Goal: Task Accomplishment & Management: Manage account settings

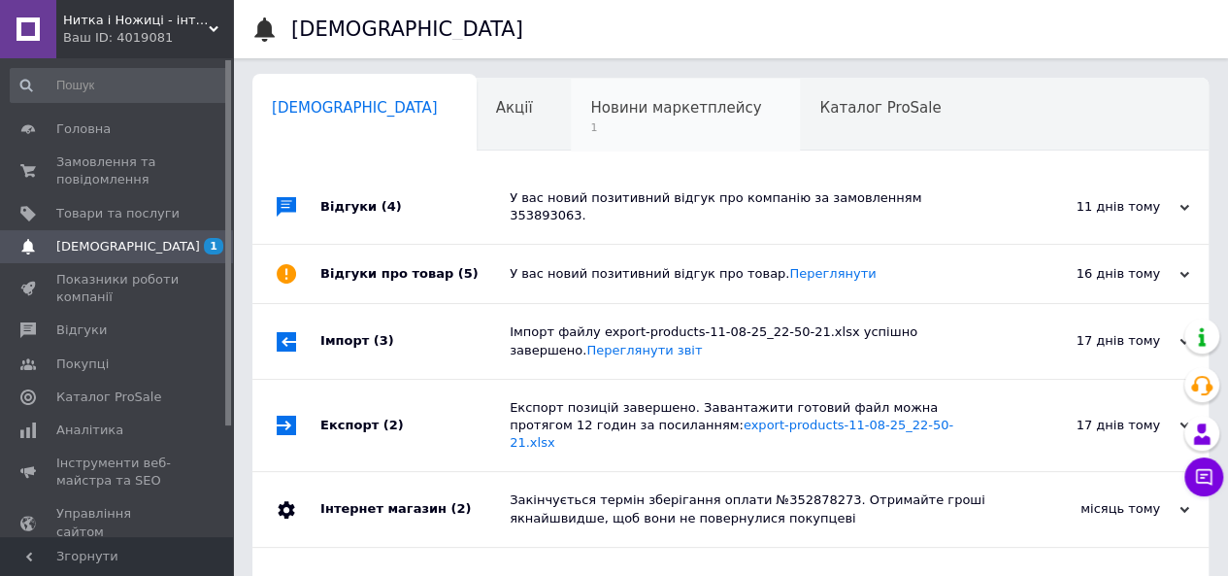
click at [590, 123] on span "1" at bounding box center [675, 127] width 171 height 15
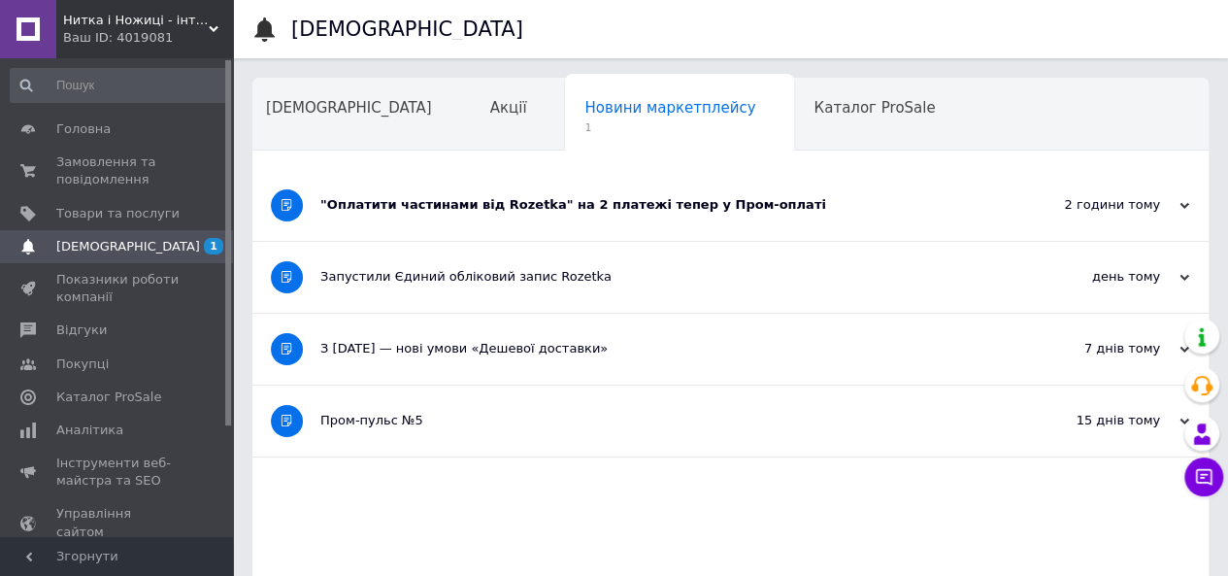
click at [600, 214] on div ""Оплатити частинами від Rozetka" на 2 платежі тепер у Пром-оплаті" at bounding box center [657, 205] width 675 height 71
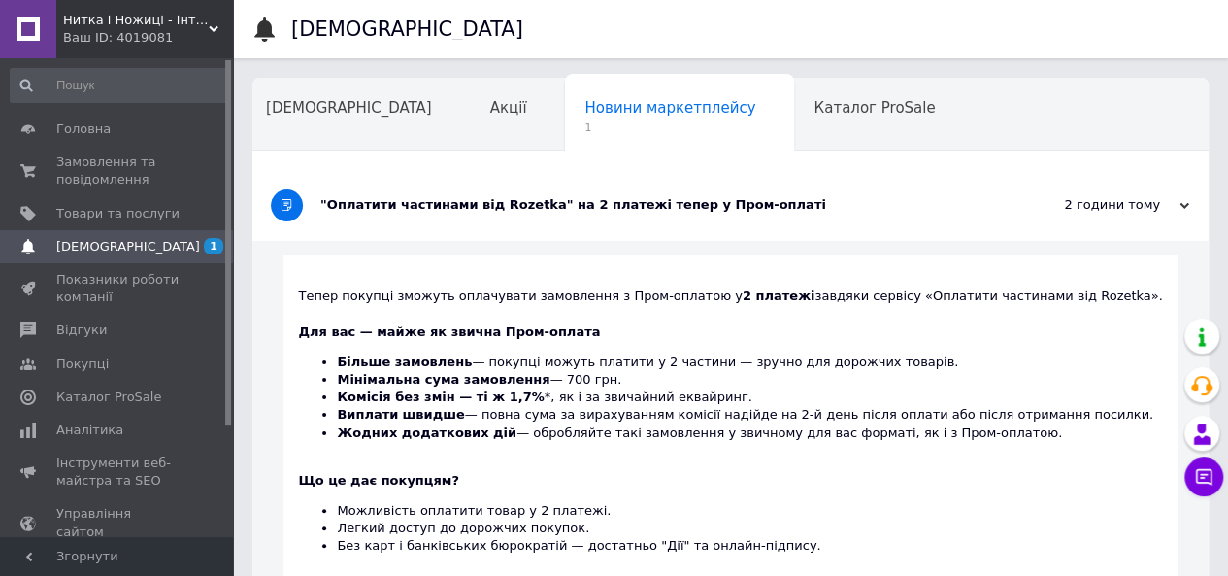
scroll to position [194, 0]
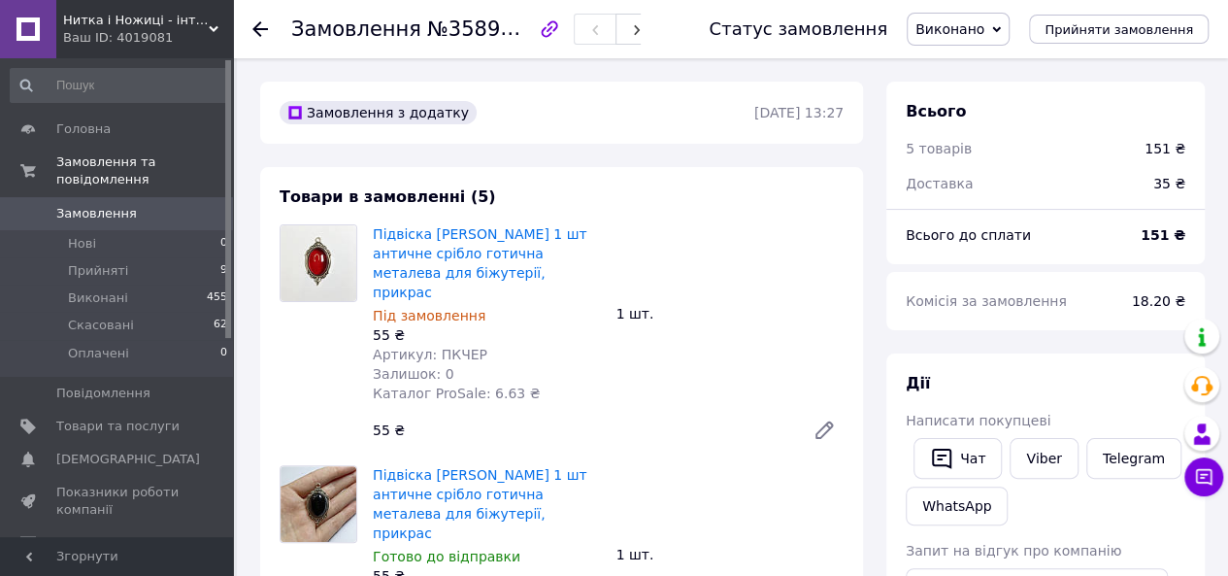
scroll to position [97, 0]
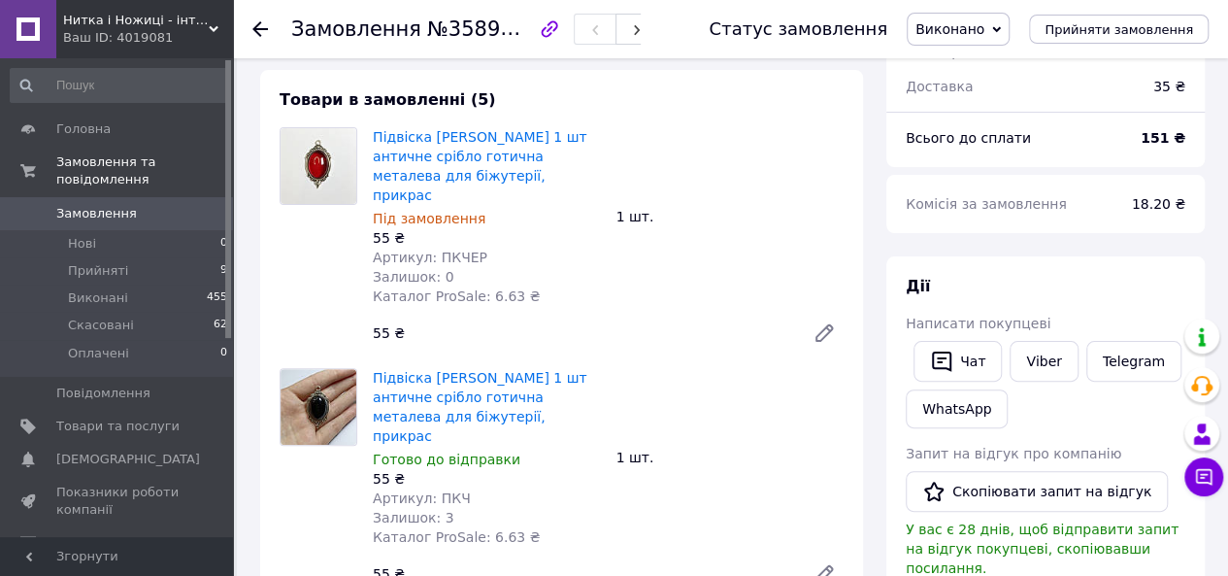
click at [821, 321] on icon at bounding box center [824, 332] width 23 height 23
click at [821, 566] on icon at bounding box center [824, 574] width 16 height 16
click at [108, 197] on link "Замовлення 0" at bounding box center [119, 213] width 239 height 33
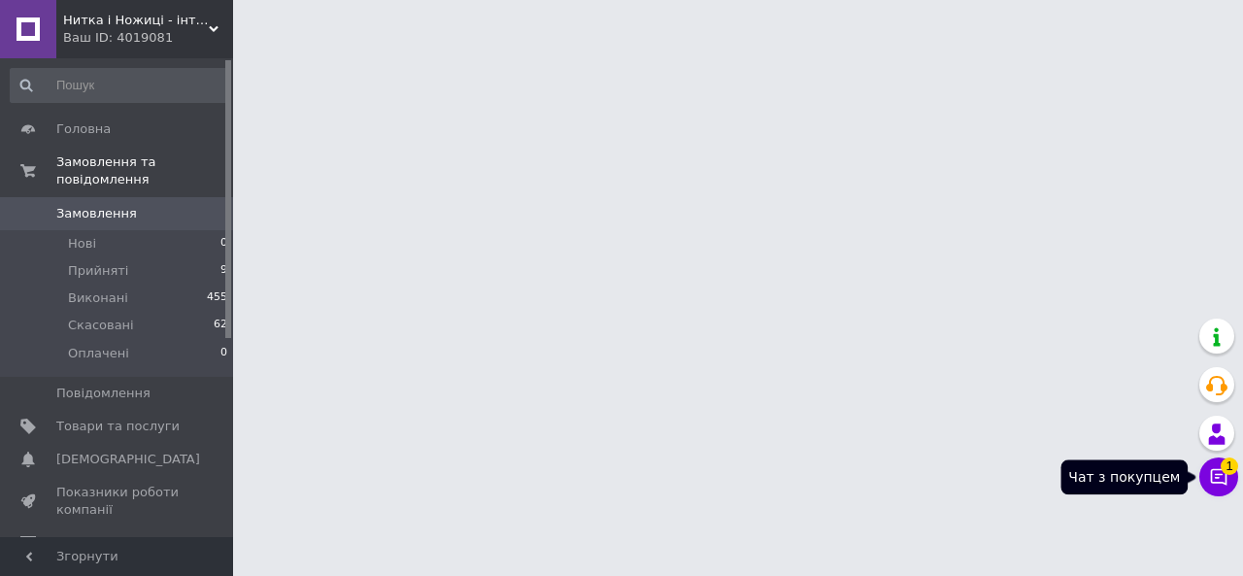
click at [1227, 476] on button "Чат з покупцем 1" at bounding box center [1218, 476] width 39 height 39
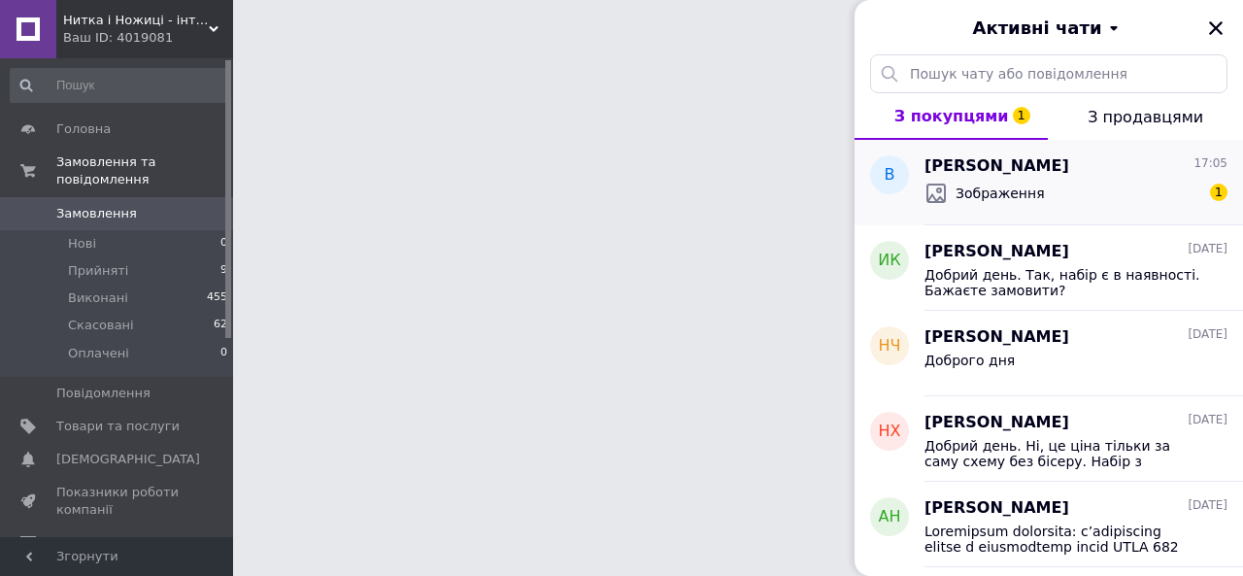
click at [1069, 157] on span "[PERSON_NAME]" at bounding box center [996, 166] width 145 height 22
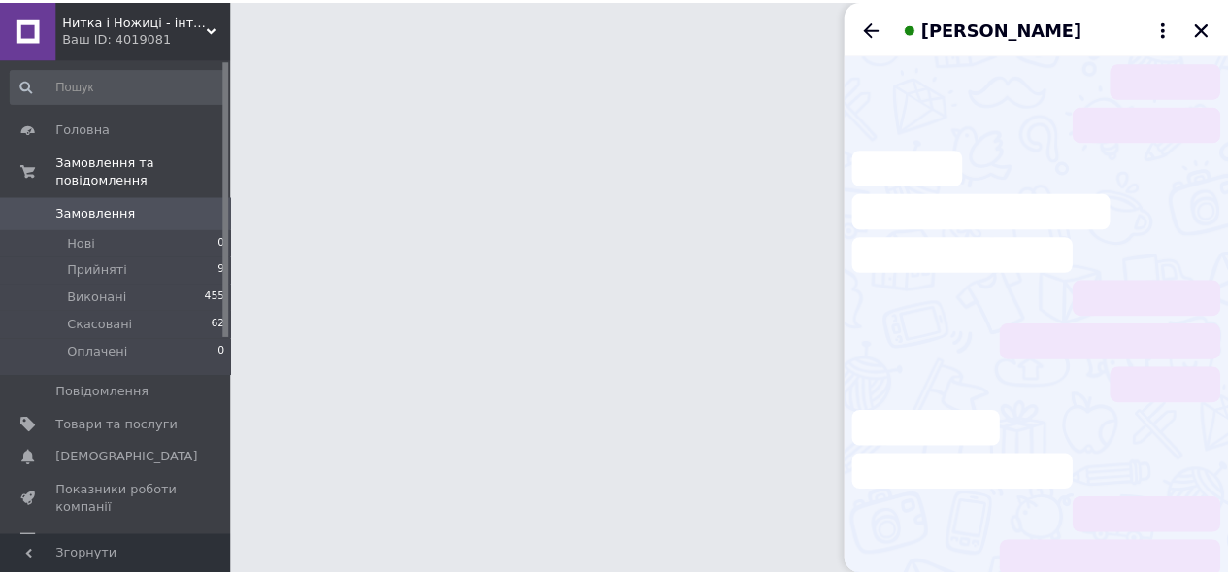
scroll to position [33, 0]
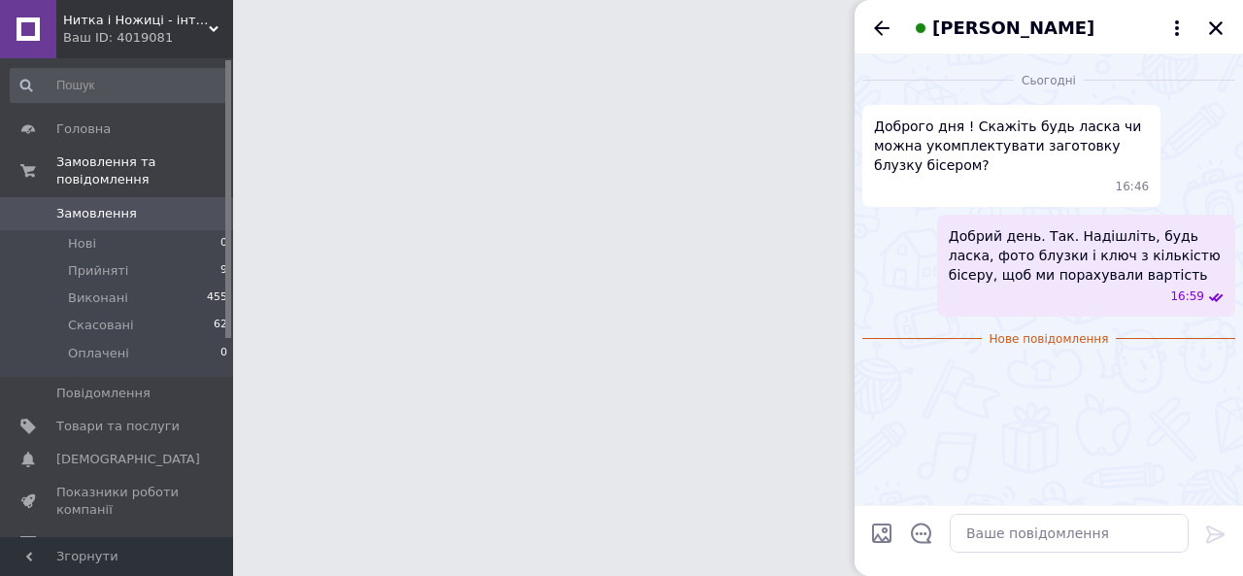
click at [862, 371] on img at bounding box center [862, 371] width 0 height 0
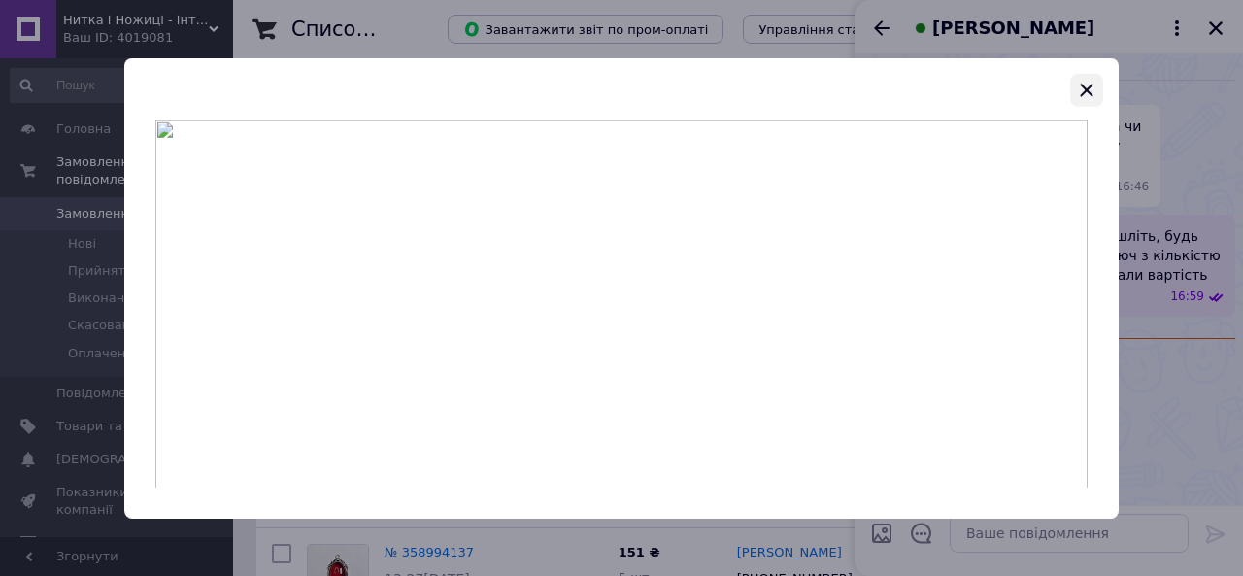
click at [1085, 86] on icon "button" at bounding box center [1086, 89] width 23 height 23
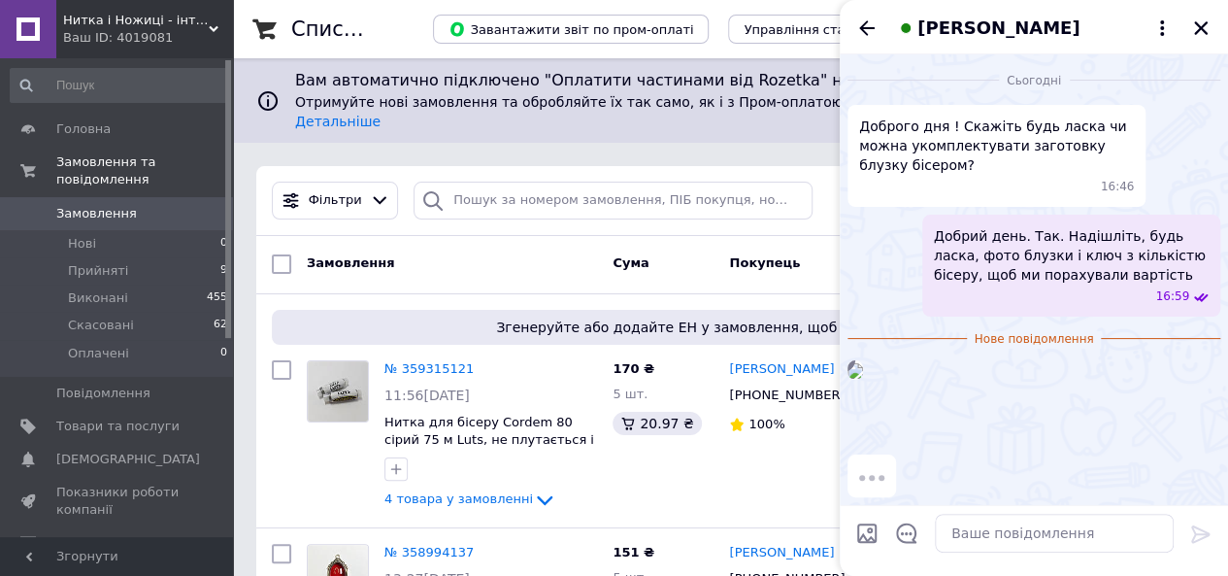
scroll to position [212, 0]
click at [1206, 26] on icon "Закрити" at bounding box center [1200, 27] width 17 height 17
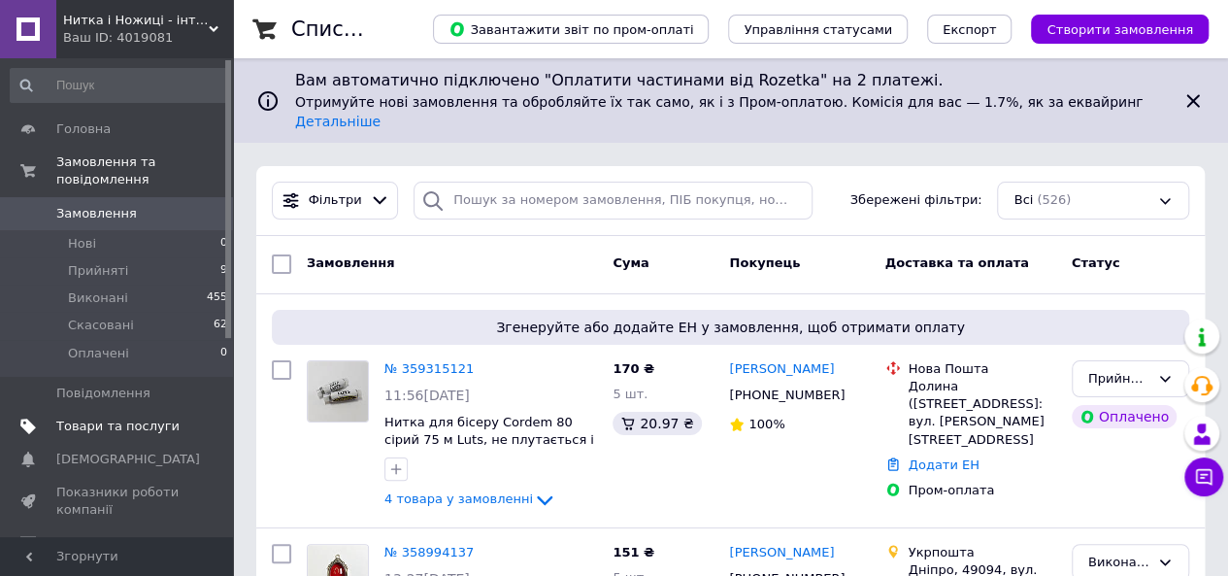
click at [126, 410] on link "Товари та послуги" at bounding box center [119, 426] width 239 height 33
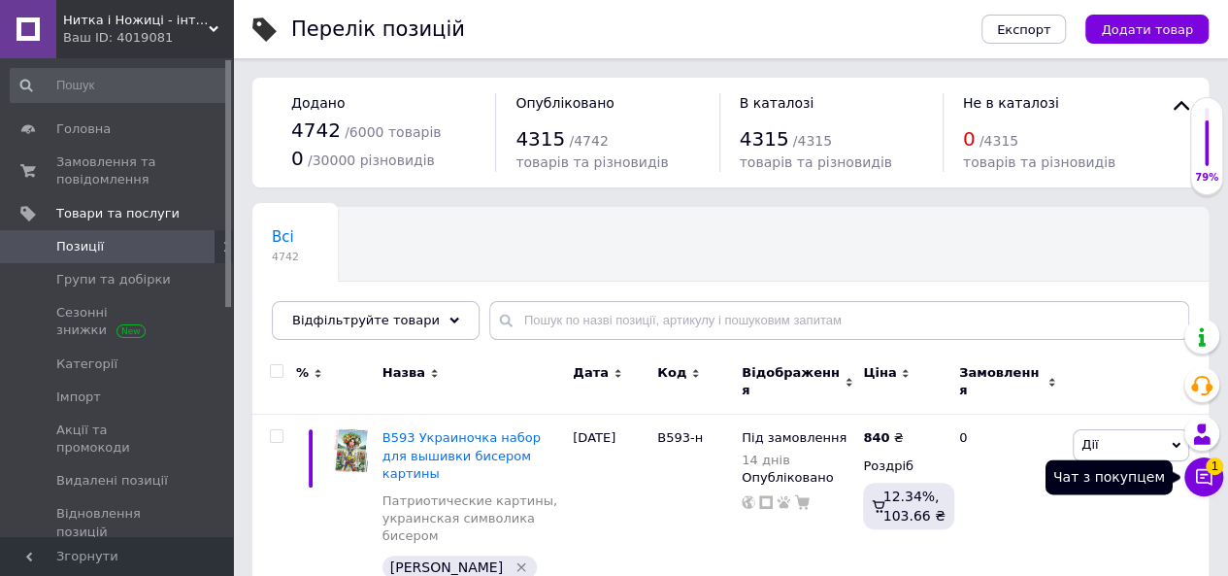
click at [1203, 475] on icon at bounding box center [1204, 477] width 17 height 17
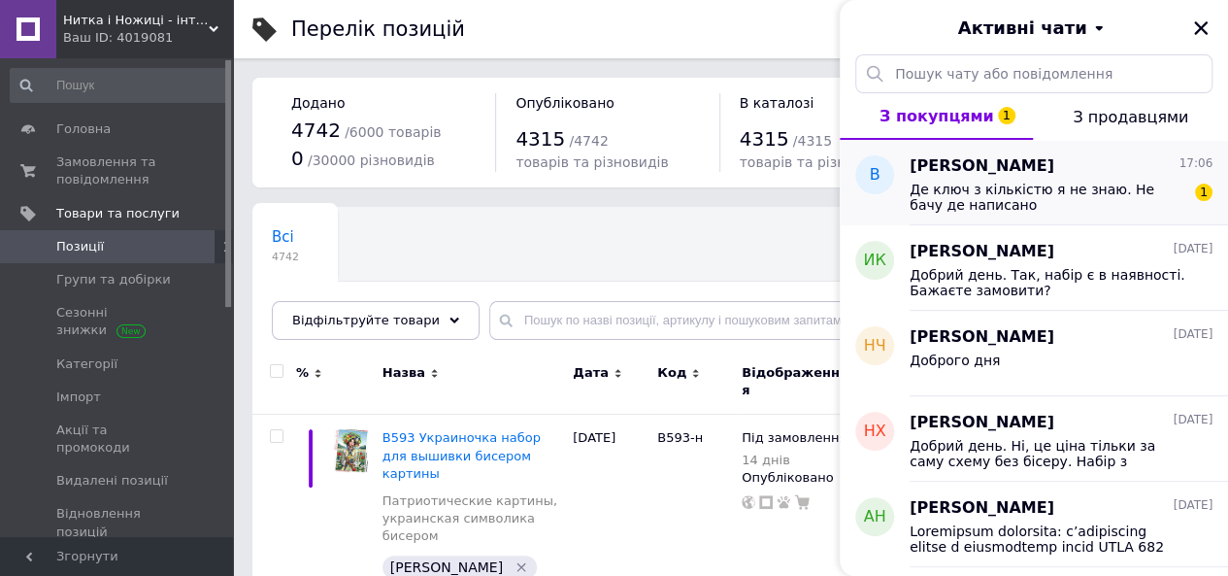
click at [1066, 182] on span "Де ключ з кількістю я не знаю. Не бачу де написано" at bounding box center [1048, 197] width 276 height 31
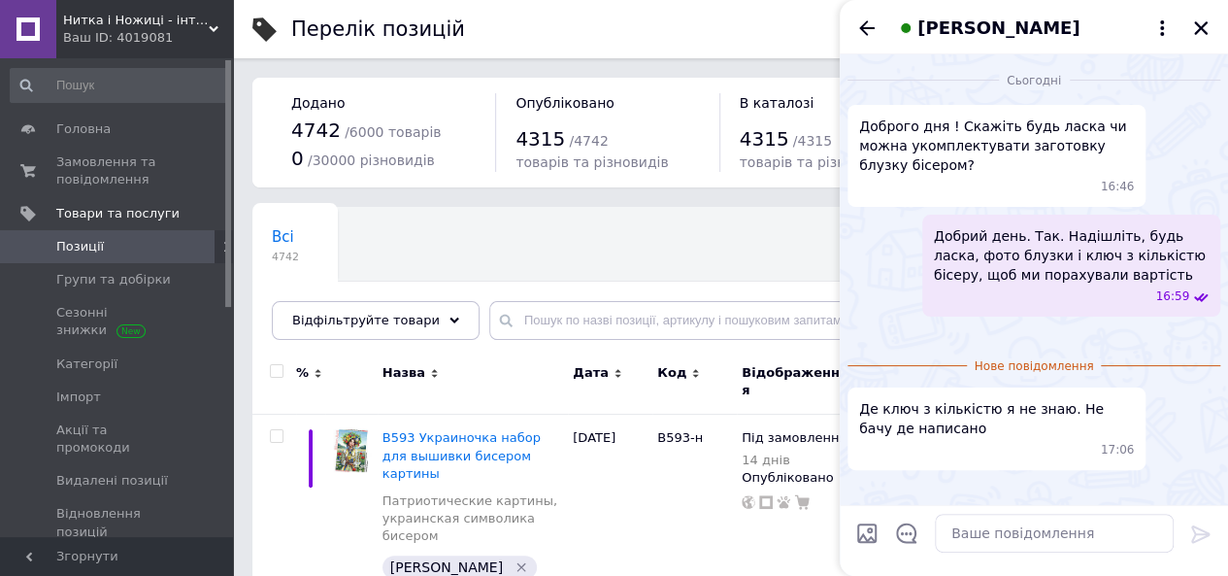
scroll to position [245, 0]
click at [868, 25] on icon "Назад" at bounding box center [866, 28] width 23 height 23
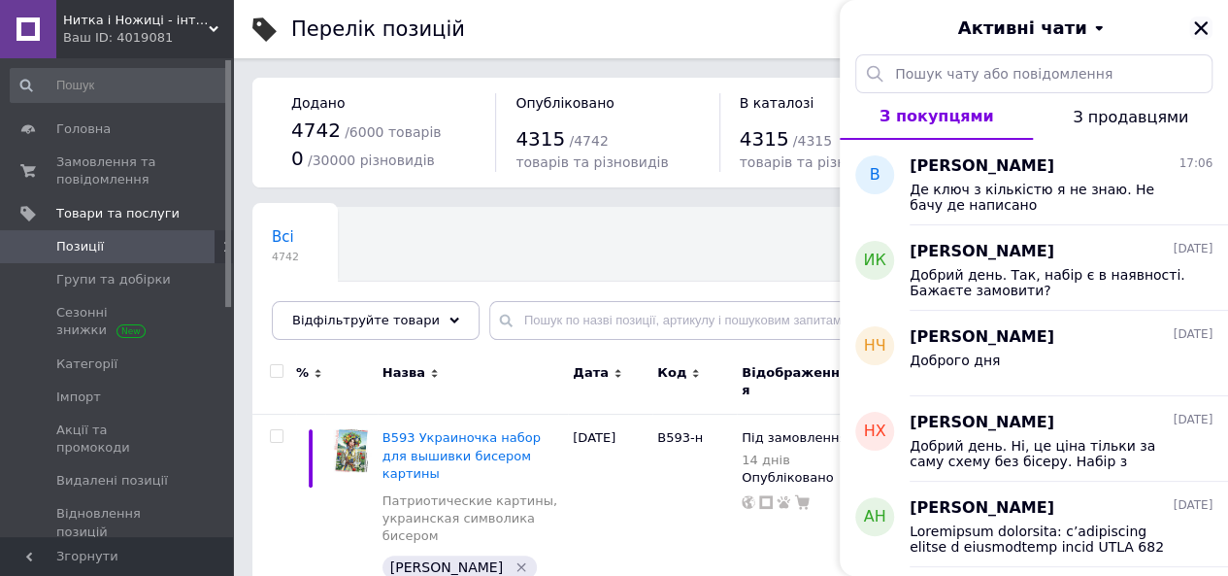
click at [1196, 24] on icon "Закрити" at bounding box center [1201, 28] width 14 height 14
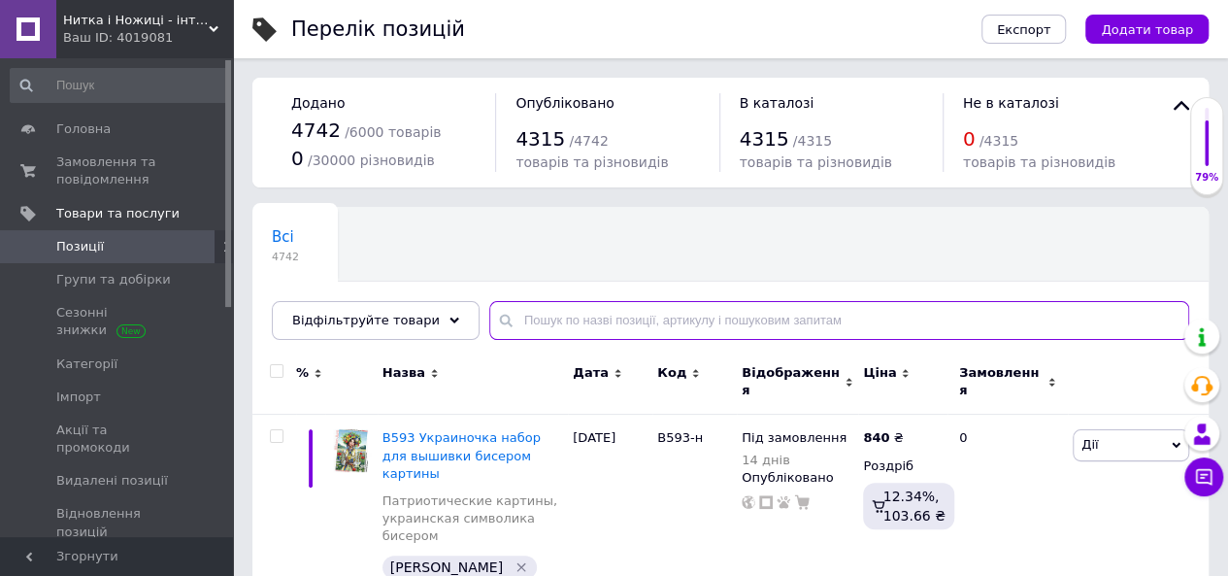
paste input "1010-0211"
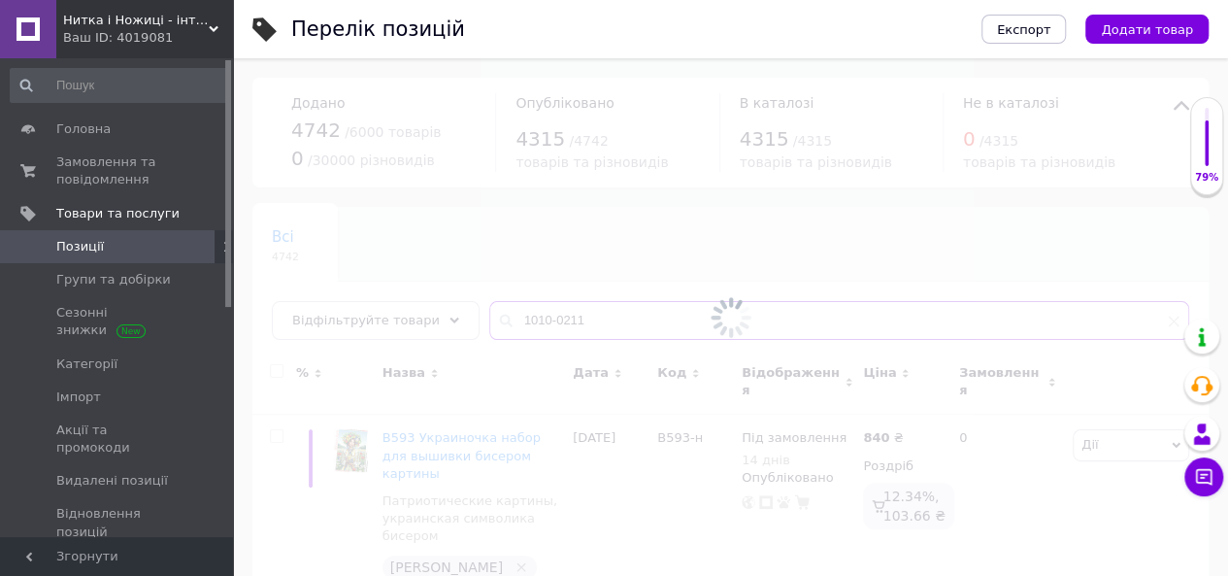
type input "1010-0211"
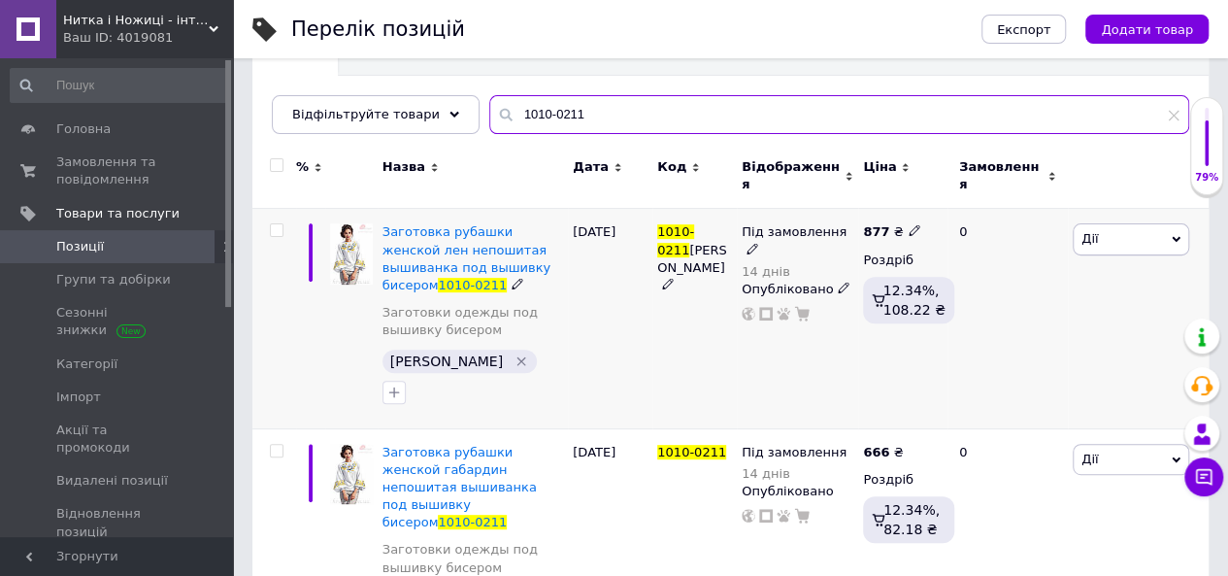
scroll to position [221, 0]
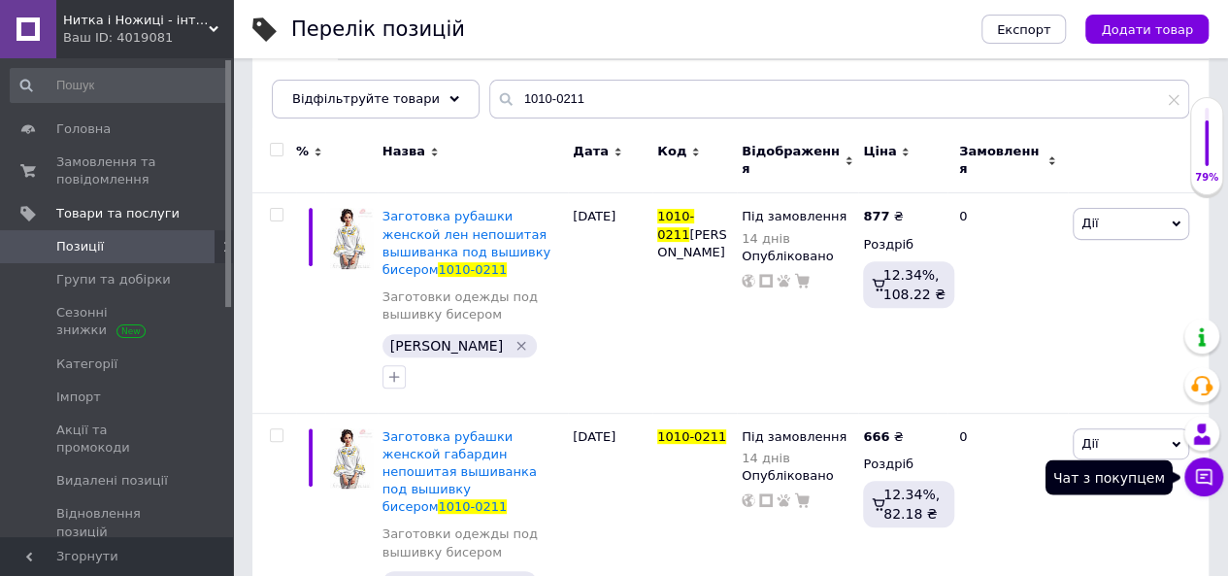
click at [1217, 473] on button "Чат з покупцем" at bounding box center [1203, 476] width 39 height 39
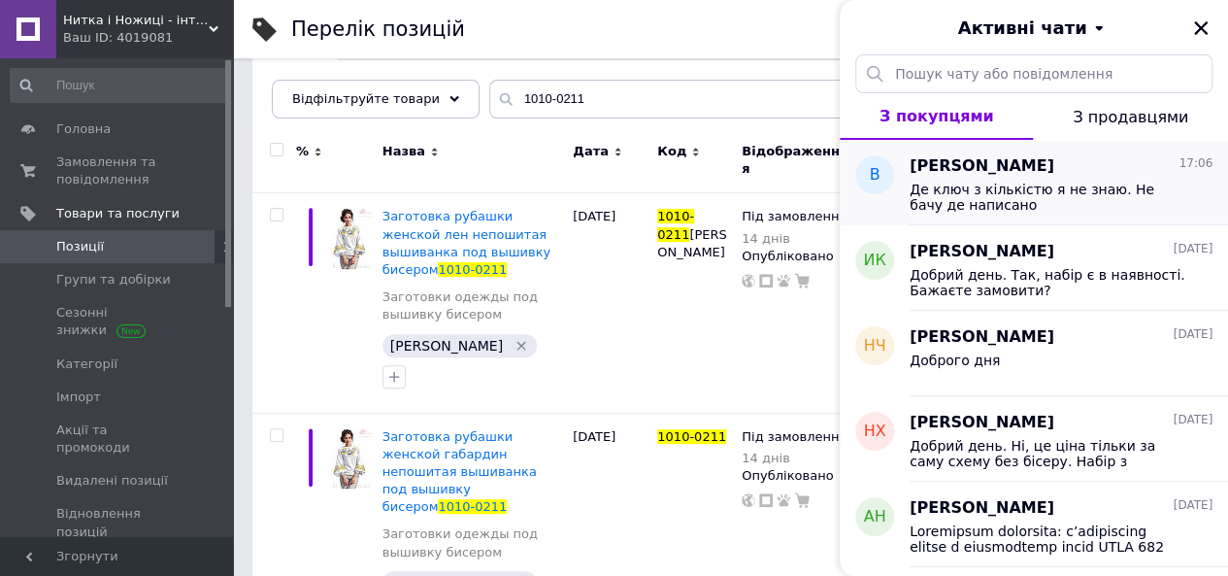
click at [1068, 178] on div "Де ключ з кількістю я не знаю. Не бачу де написано" at bounding box center [1061, 195] width 303 height 35
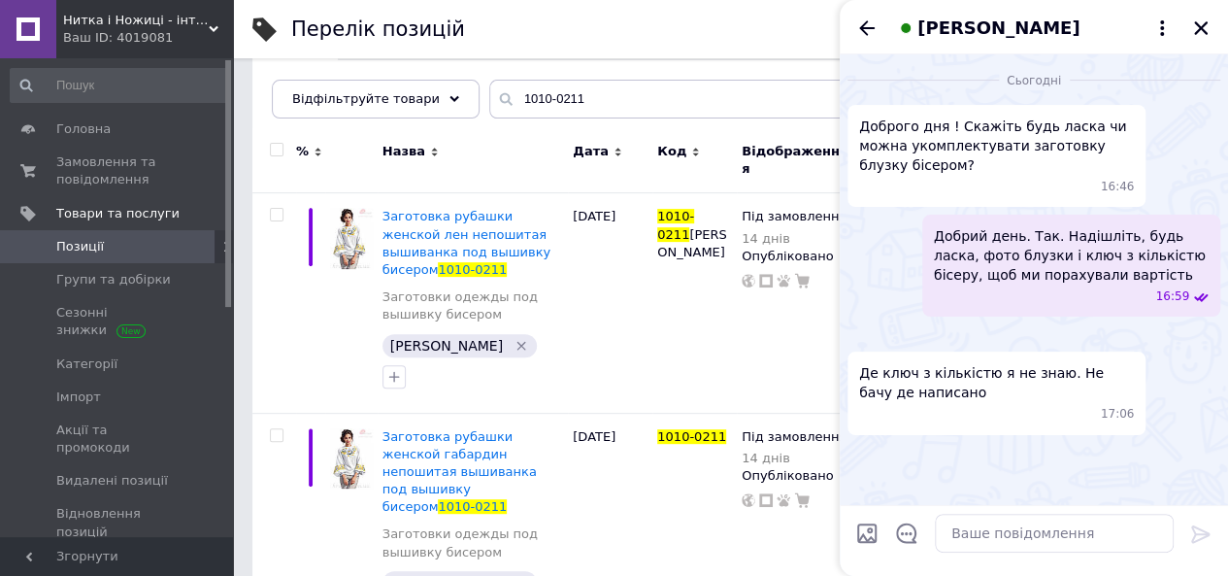
scroll to position [88, 0]
click at [1207, 32] on icon "Закрити" at bounding box center [1200, 27] width 17 height 17
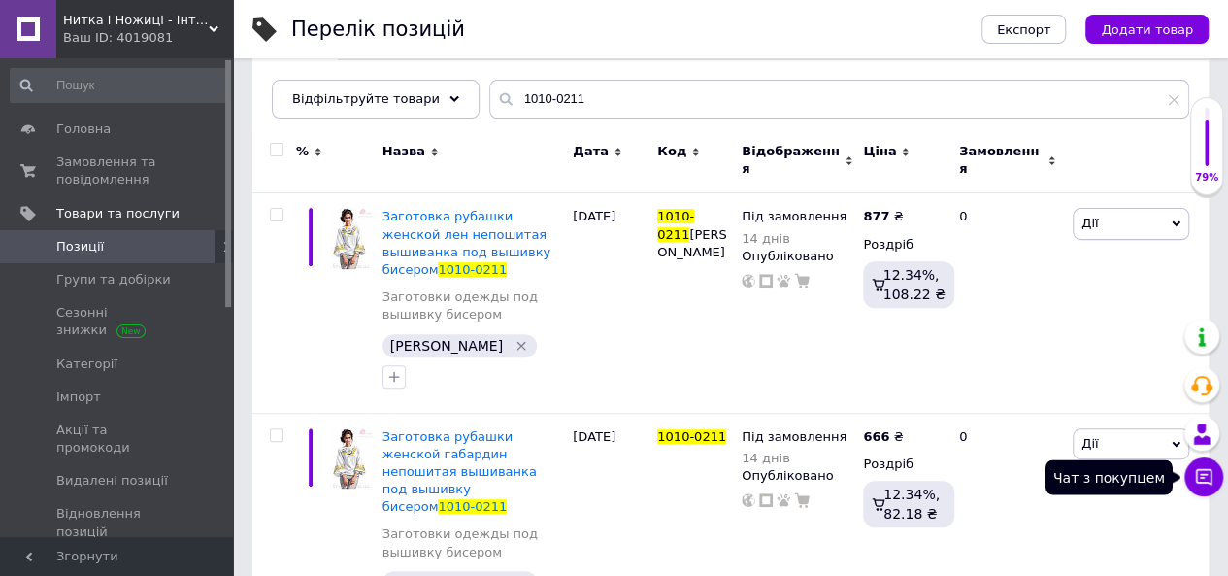
click at [1200, 468] on icon at bounding box center [1203, 476] width 19 height 19
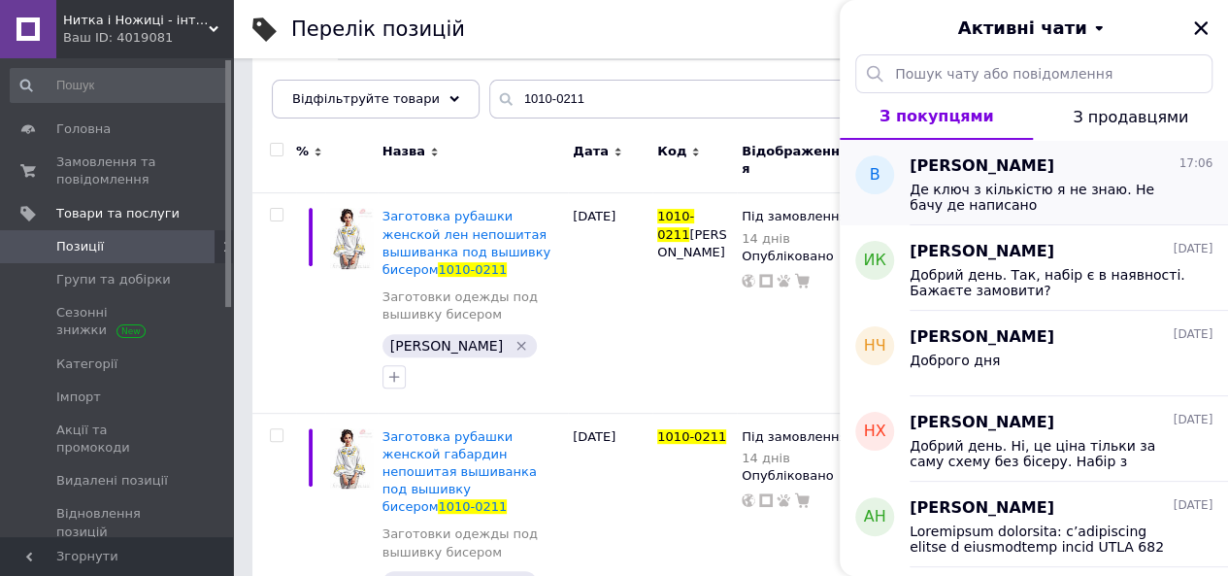
click at [1000, 172] on span "[PERSON_NAME]" at bounding box center [982, 166] width 145 height 22
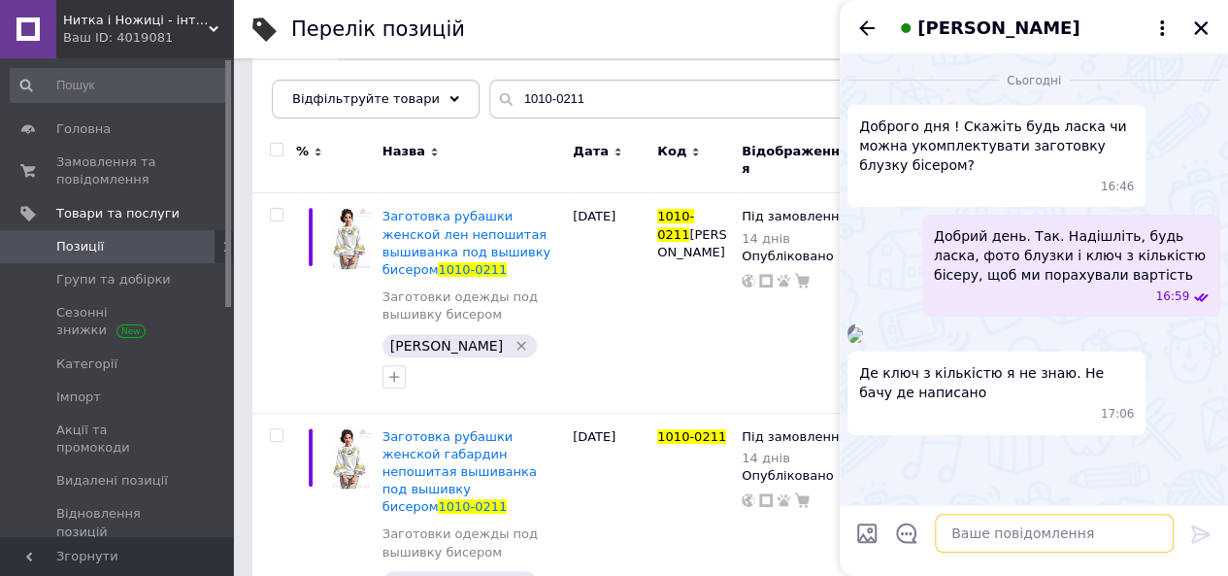
click at [959, 527] on textarea at bounding box center [1054, 533] width 239 height 39
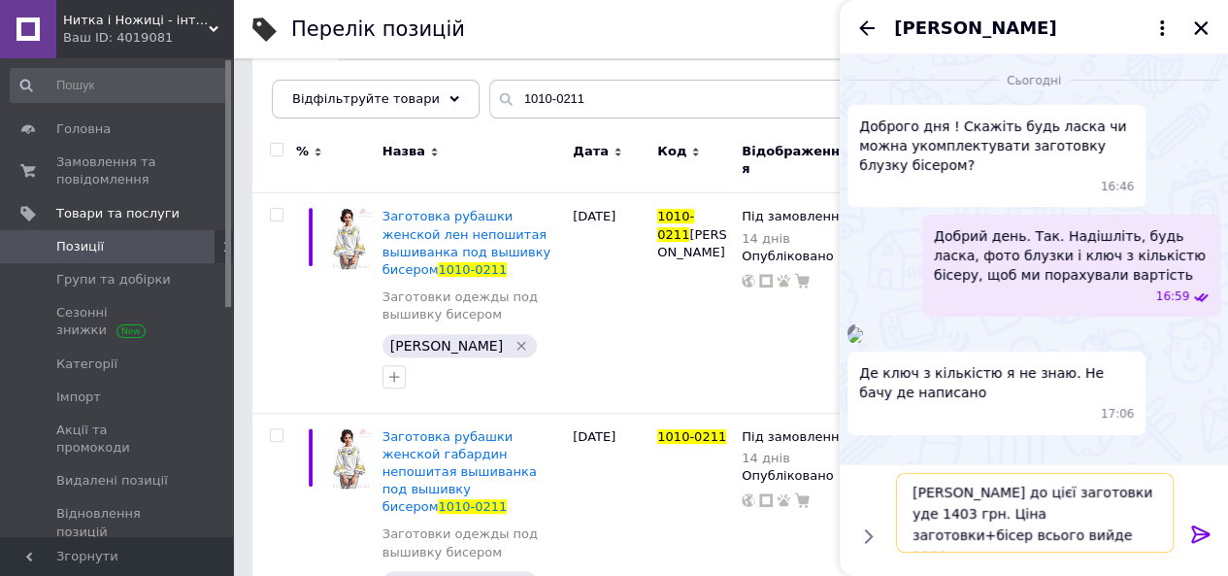
click at [1099, 503] on textarea "[PERSON_NAME] до цієї заготовки уде 1403 грн. Ціна заготовки+бісер всього вийде…" at bounding box center [1035, 513] width 278 height 80
click at [1093, 502] on textarea "[PERSON_NAME] до цієї заготовки уде 1403 грн. Ціна заготовки+бісер всього вийде…" at bounding box center [1035, 513] width 278 height 80
click at [1098, 496] on textarea "[PERSON_NAME] до цієї заготовки уде 1403 грн. Ціна заготовки+бісер всього вийде…" at bounding box center [1035, 513] width 278 height 80
type textarea "[PERSON_NAME] до цієї заготовки буде 1403 грн. Ціна заготовки+бісер всього вийд…"
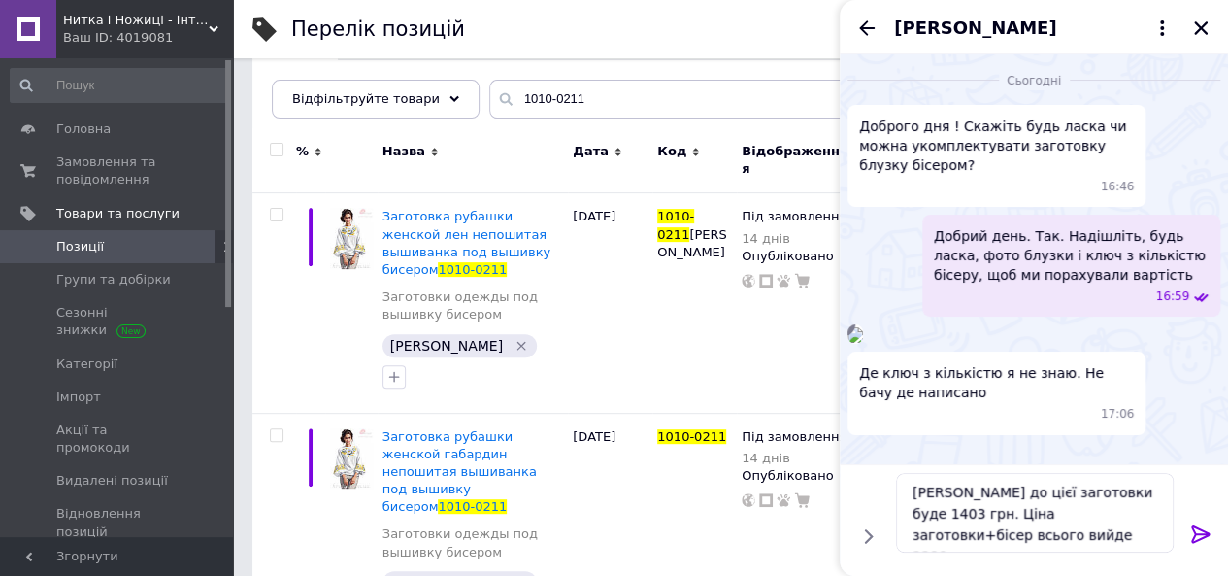
click at [1194, 534] on icon at bounding box center [1200, 533] width 18 height 17
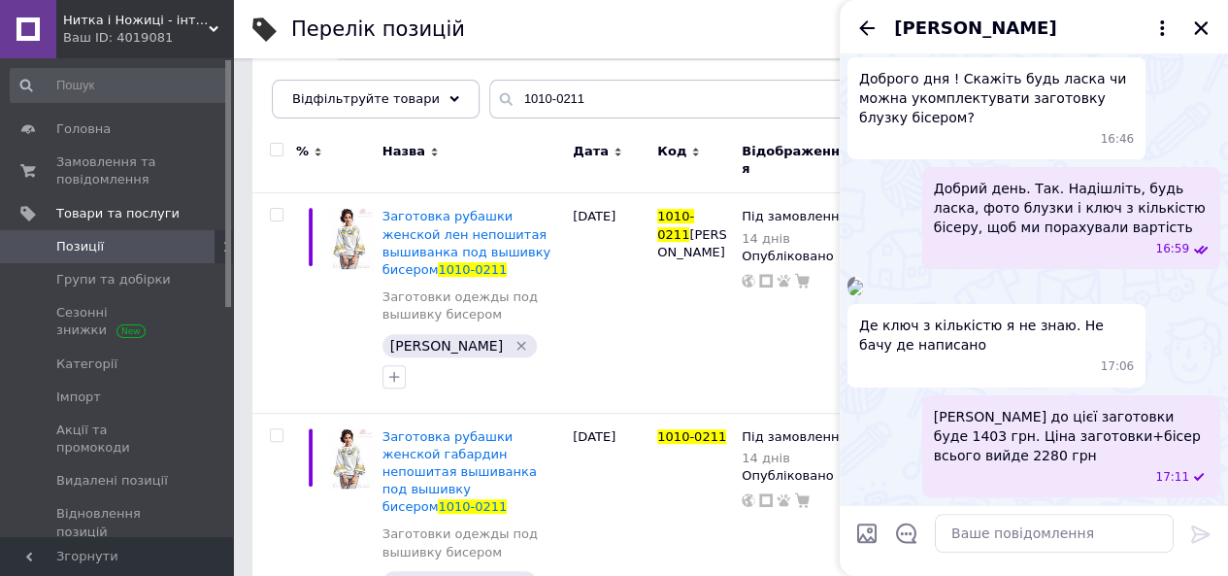
scroll to position [0, 0]
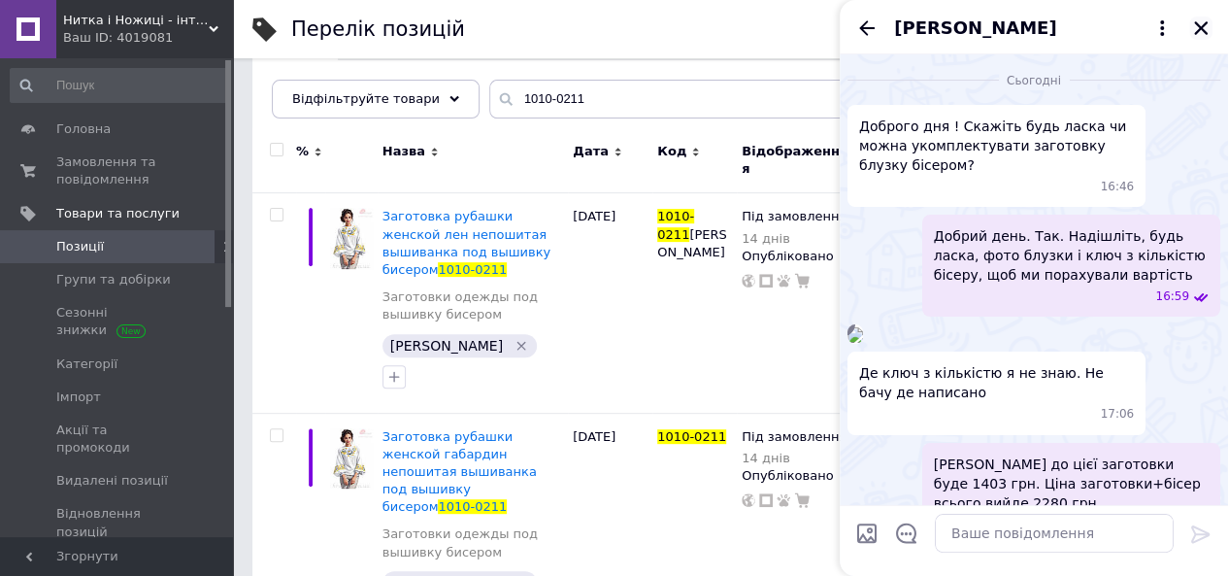
click at [1200, 19] on icon "Закрити" at bounding box center [1200, 27] width 17 height 17
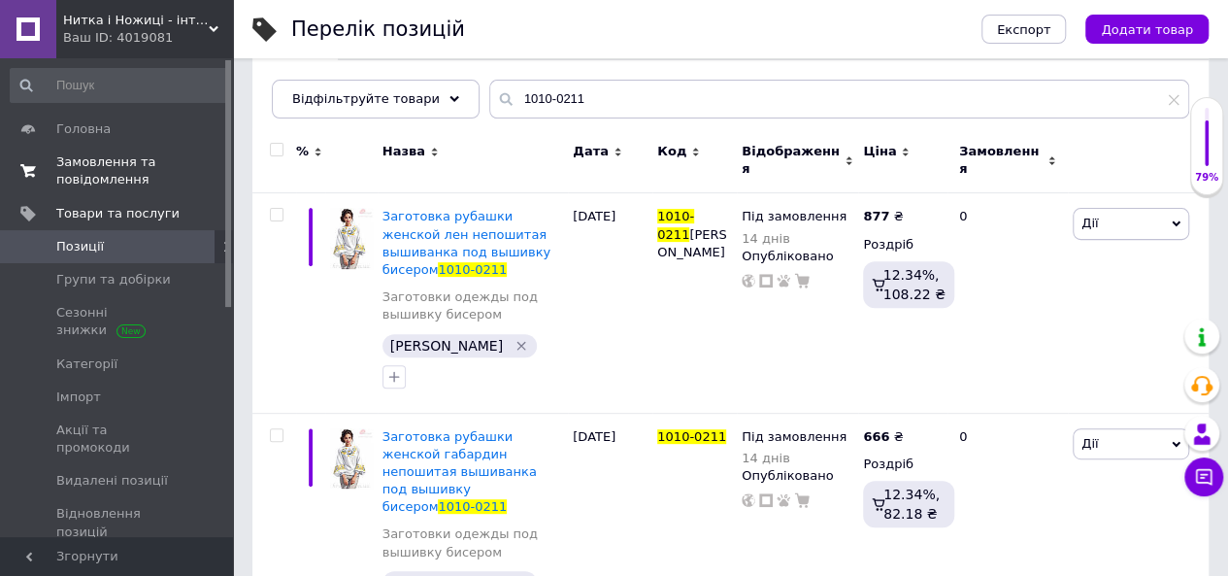
click at [95, 170] on span "Замовлення та повідомлення" at bounding box center [117, 170] width 123 height 35
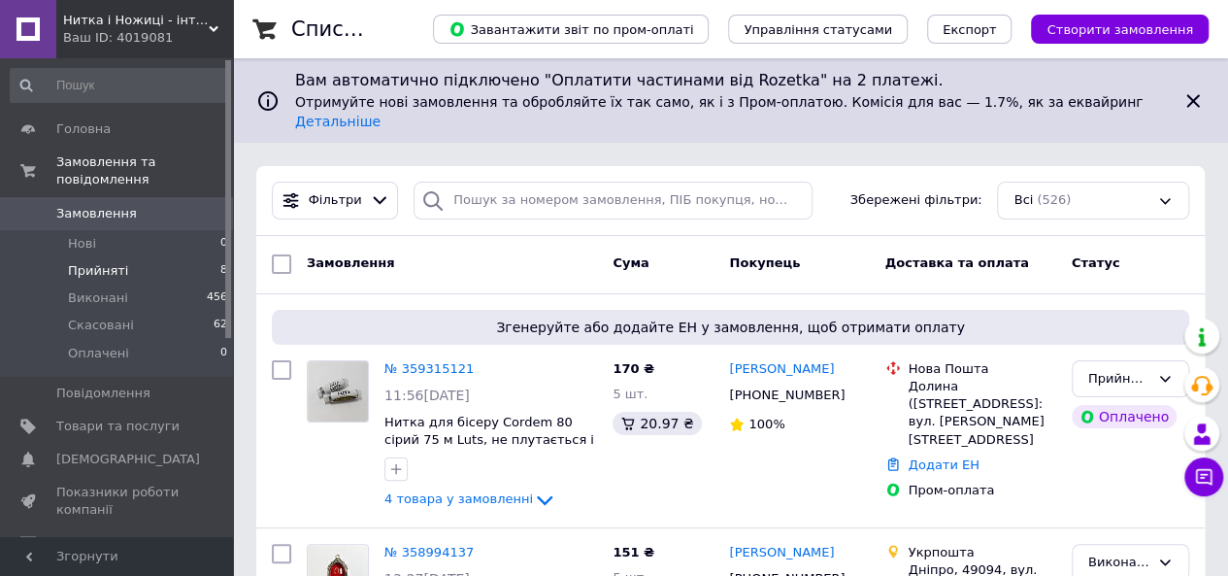
click at [97, 262] on span "Прийняті" at bounding box center [98, 270] width 60 height 17
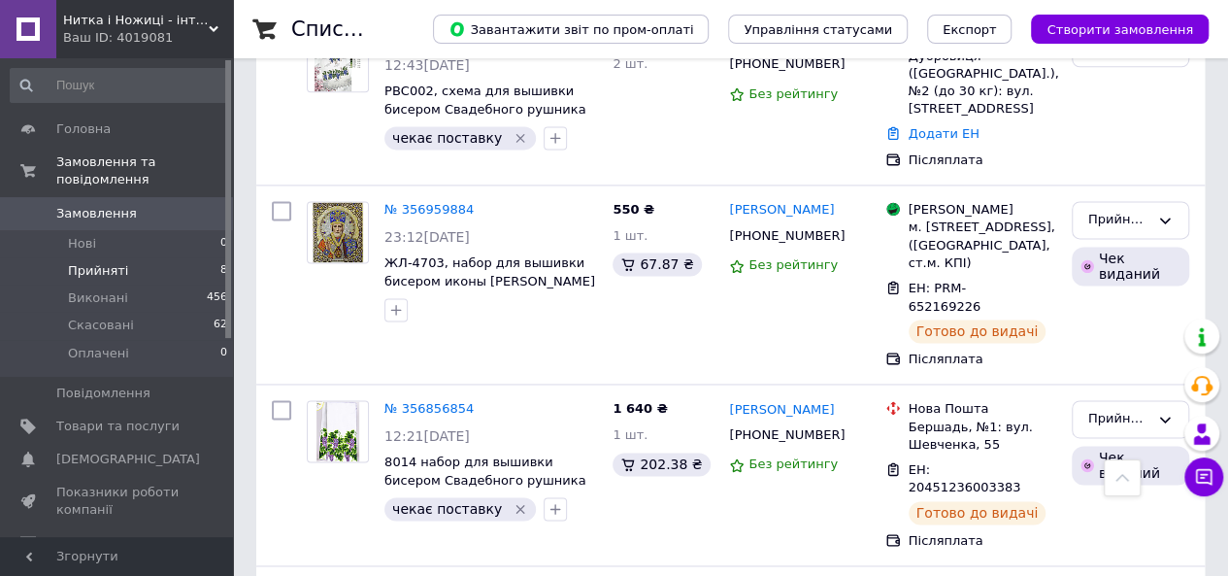
scroll to position [1310, 0]
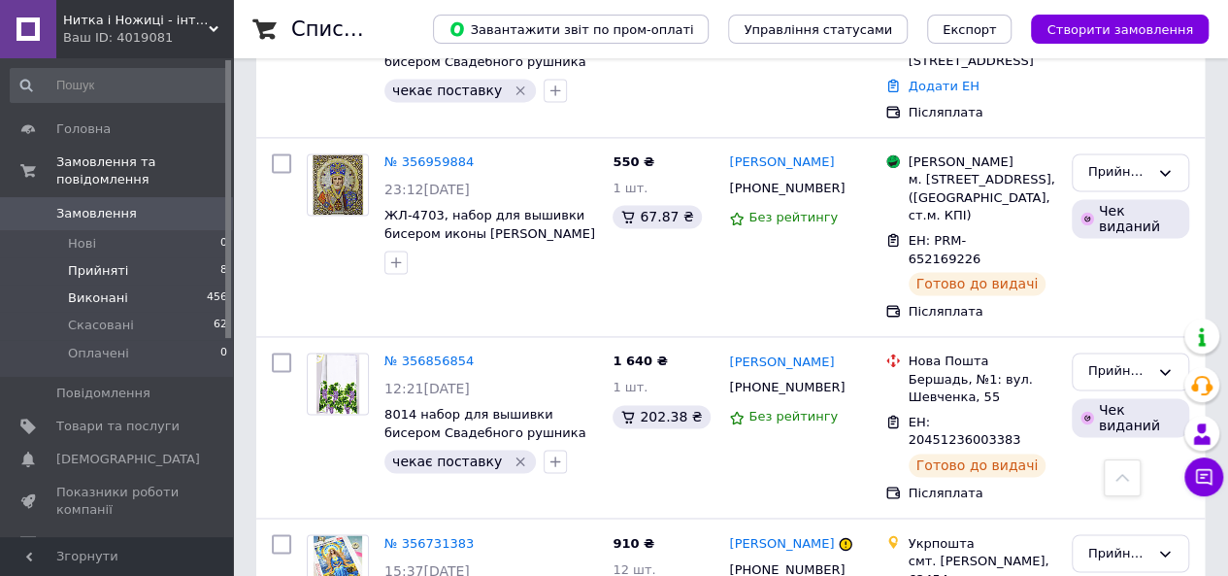
click at [104, 289] on span "Виконані" at bounding box center [98, 297] width 60 height 17
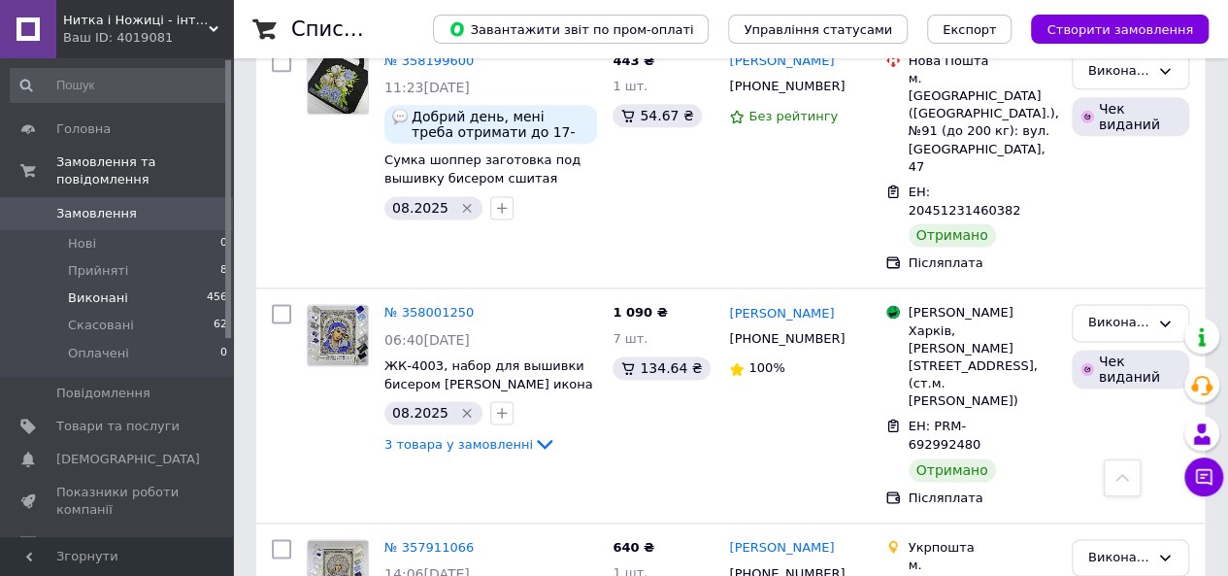
scroll to position [1359, 0]
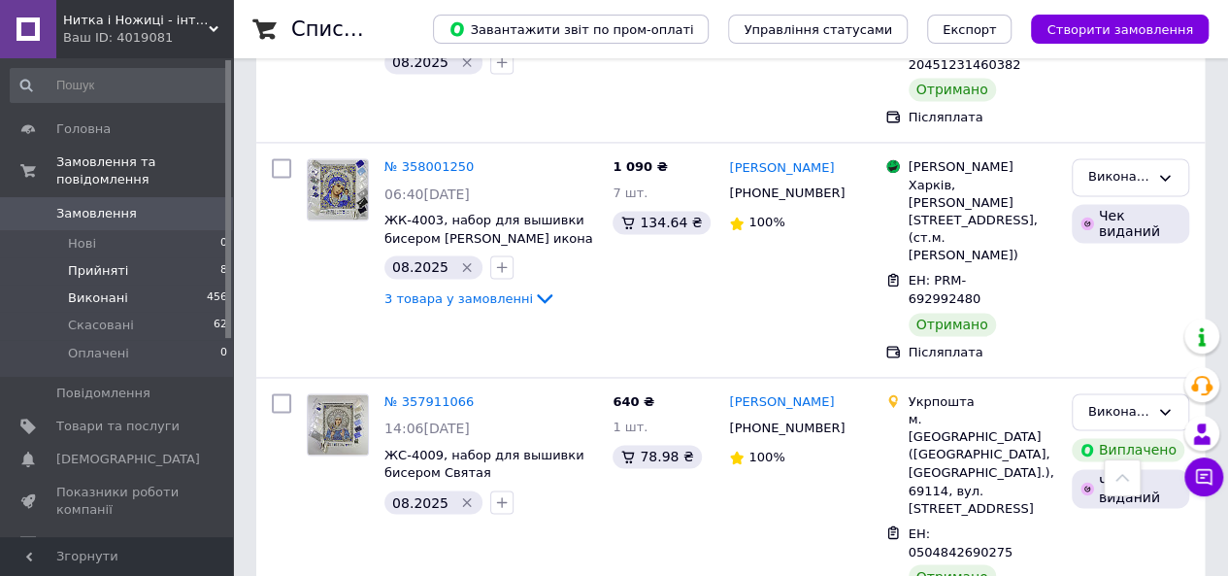
click at [82, 262] on span "Прийняті" at bounding box center [98, 270] width 60 height 17
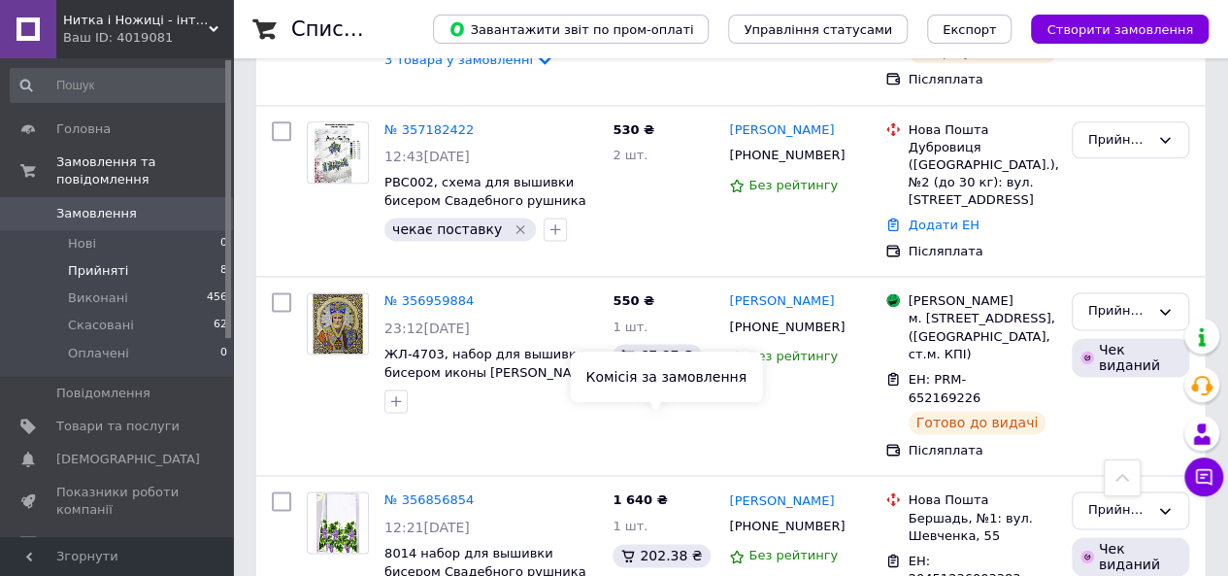
scroll to position [1310, 0]
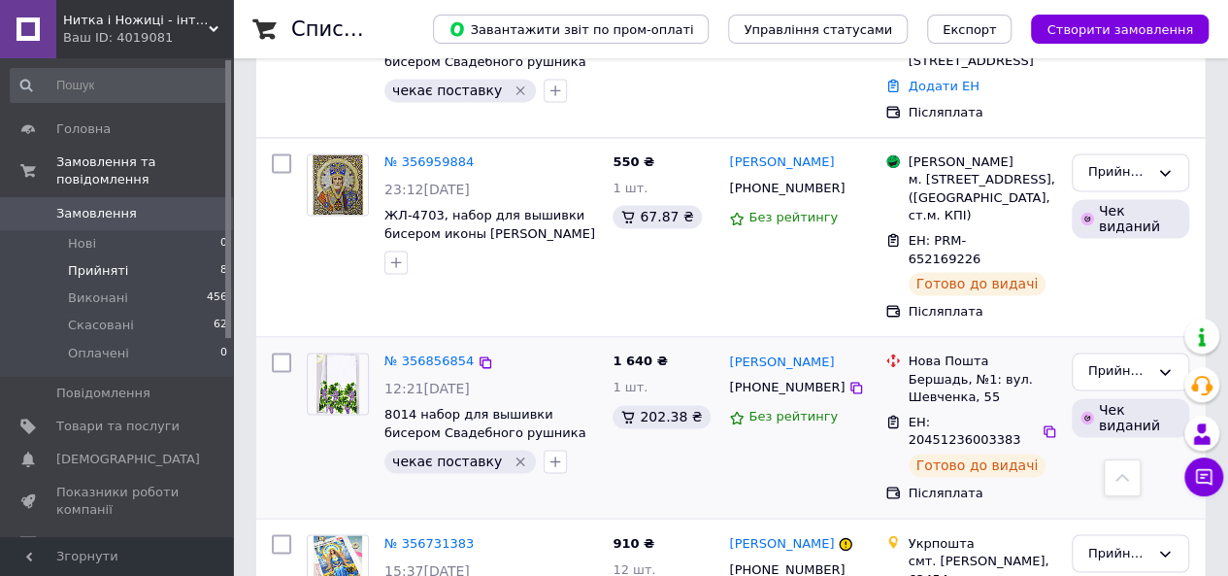
click at [513, 453] on icon "Видалити мітку" at bounding box center [521, 461] width 16 height 16
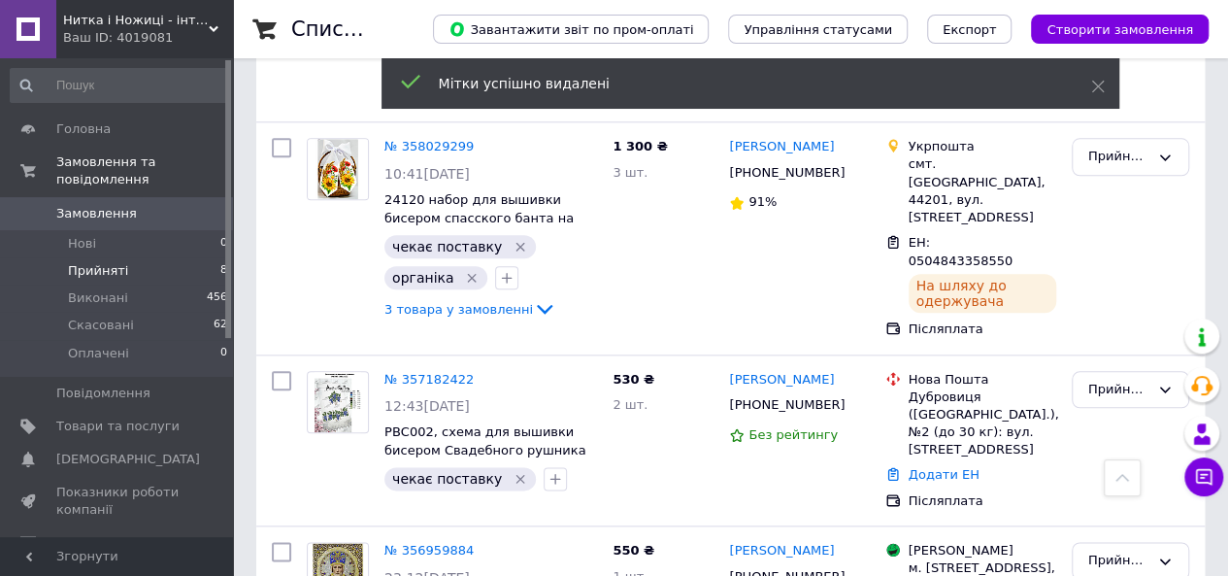
scroll to position [727, 0]
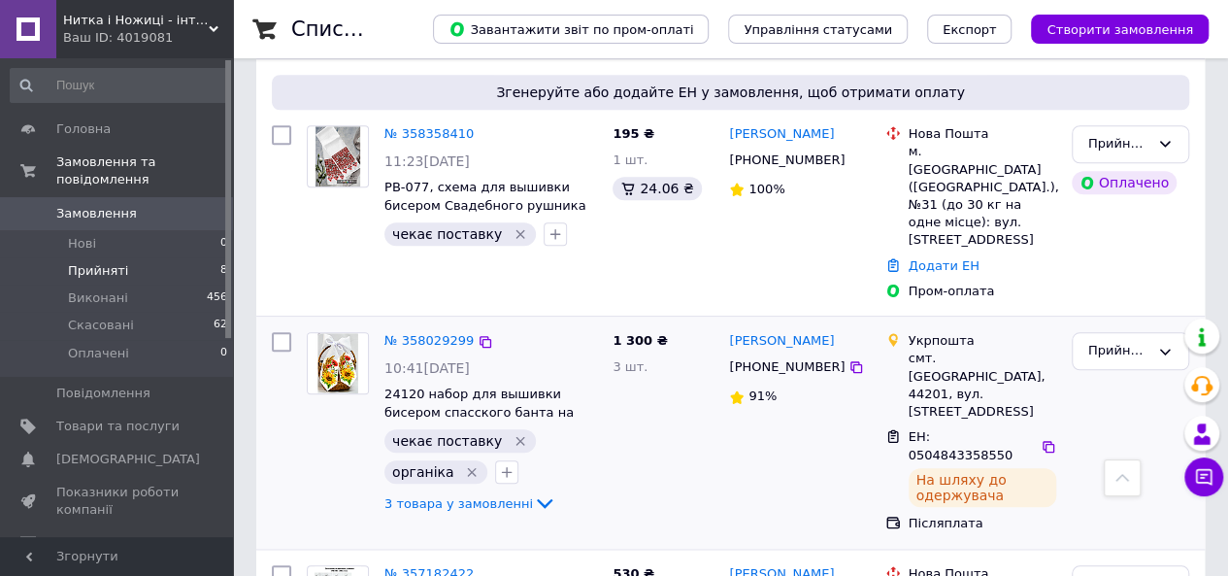
click at [516, 437] on icon "Видалити мітку" at bounding box center [520, 441] width 9 height 9
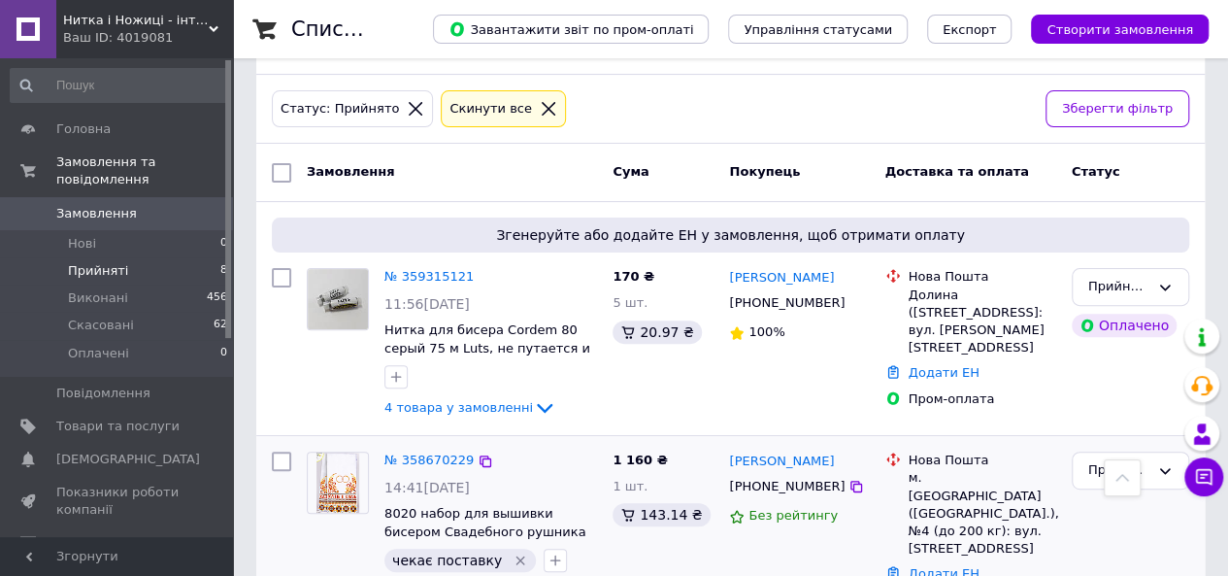
scroll to position [145, 0]
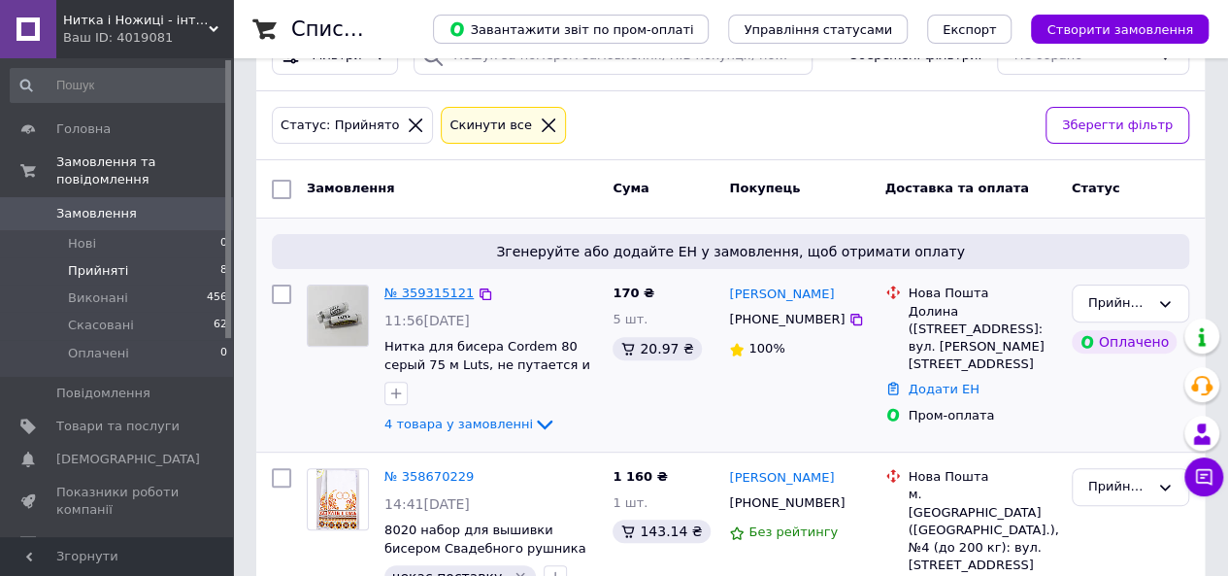
click at [427, 285] on link "№ 359315121" at bounding box center [428, 292] width 89 height 15
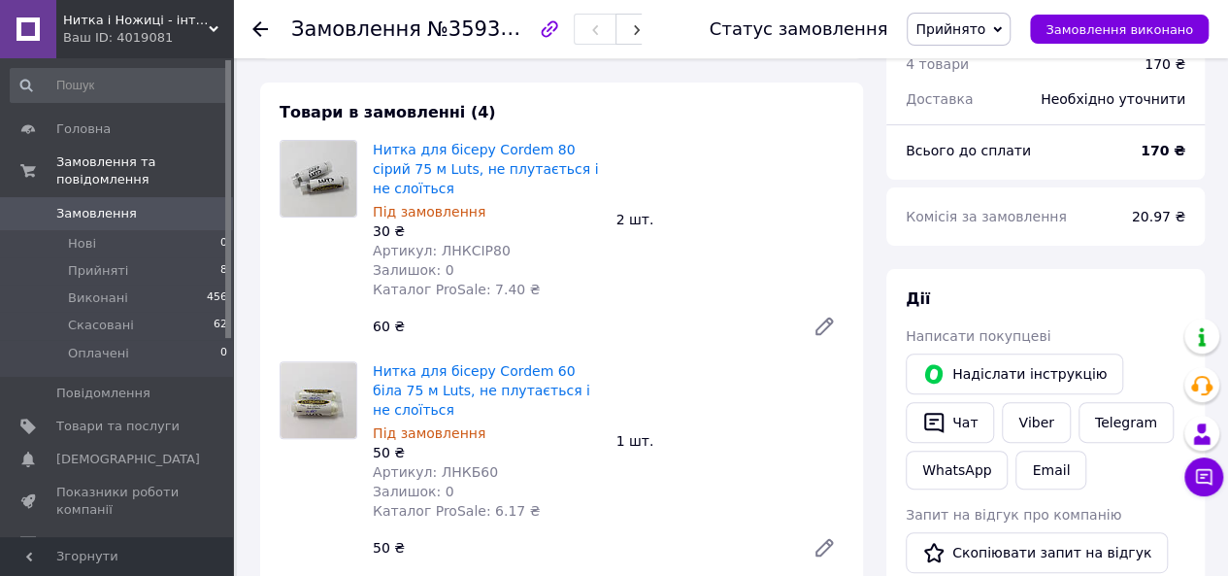
click at [822, 318] on icon at bounding box center [824, 326] width 16 height 16
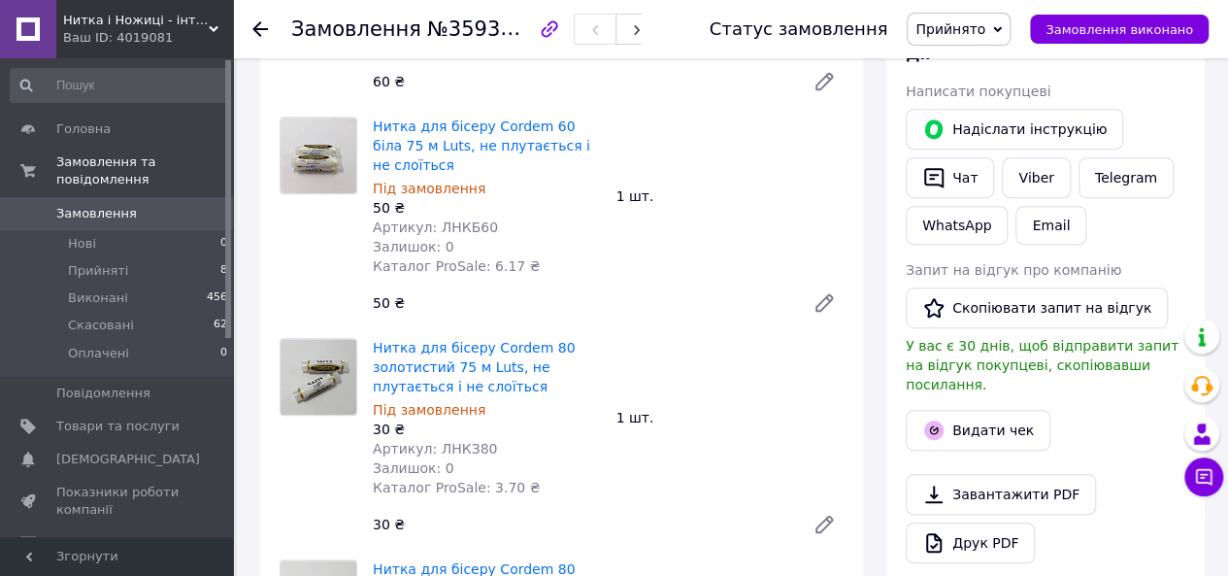
scroll to position [436, 0]
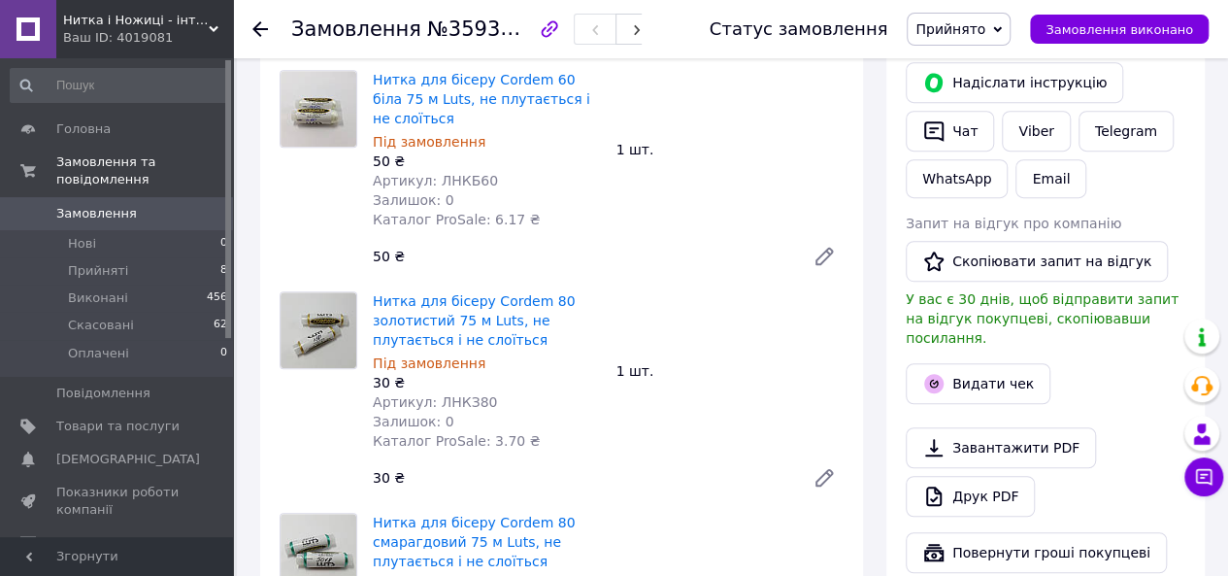
click at [823, 249] on icon at bounding box center [824, 257] width 16 height 16
click at [824, 470] on icon at bounding box center [824, 478] width 16 height 16
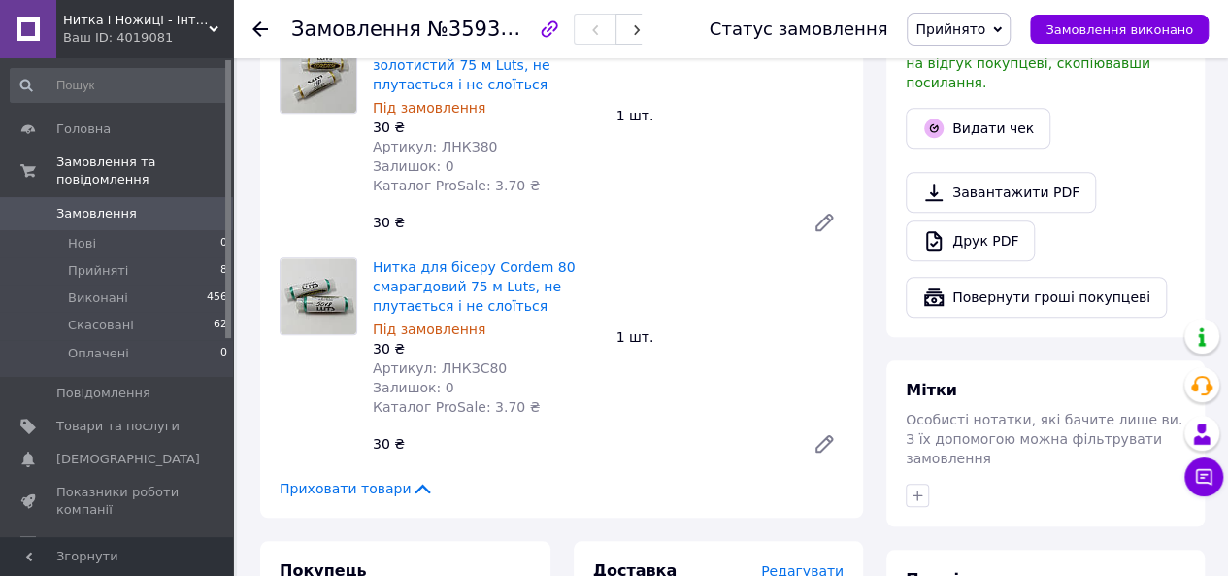
scroll to position [727, 0]
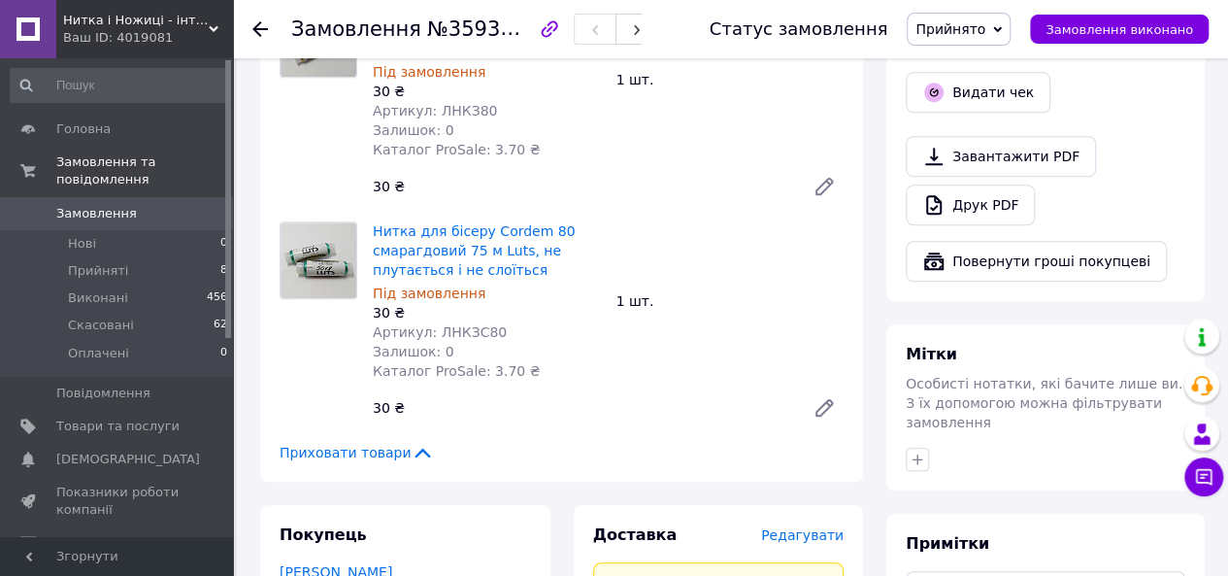
click at [827, 396] on icon at bounding box center [824, 407] width 23 height 23
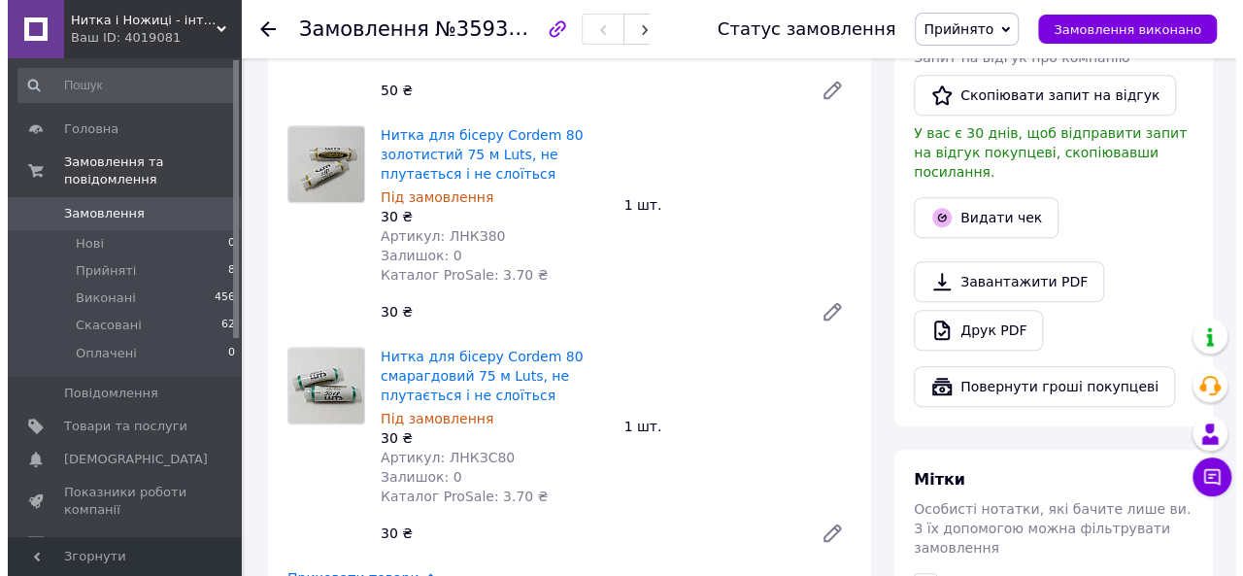
scroll to position [533, 0]
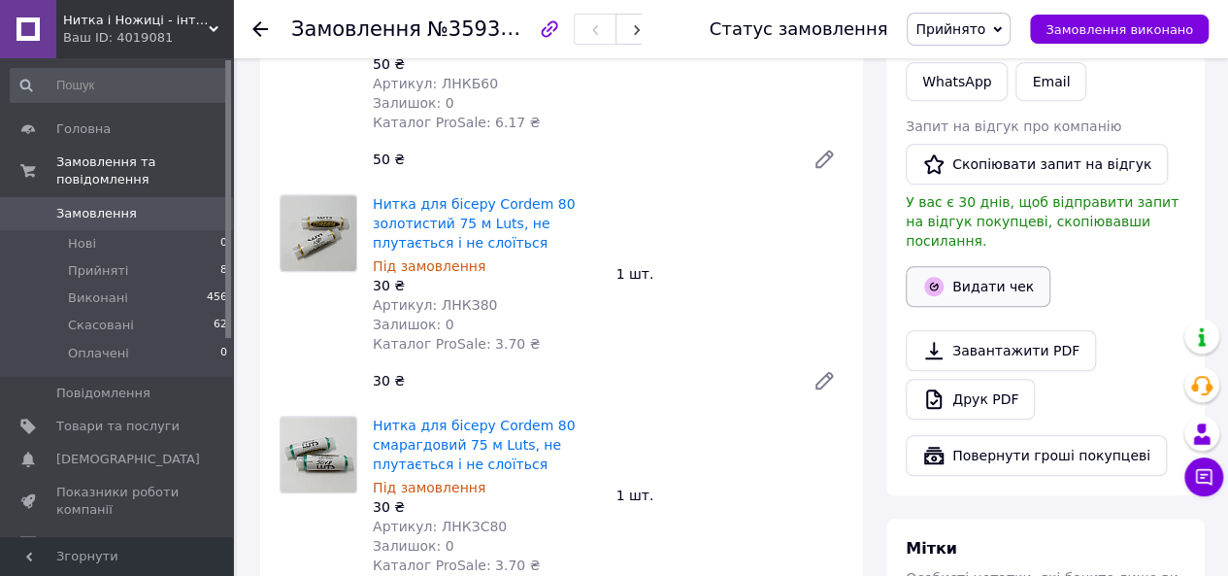
click at [951, 273] on button "Видати чек" at bounding box center [978, 286] width 145 height 41
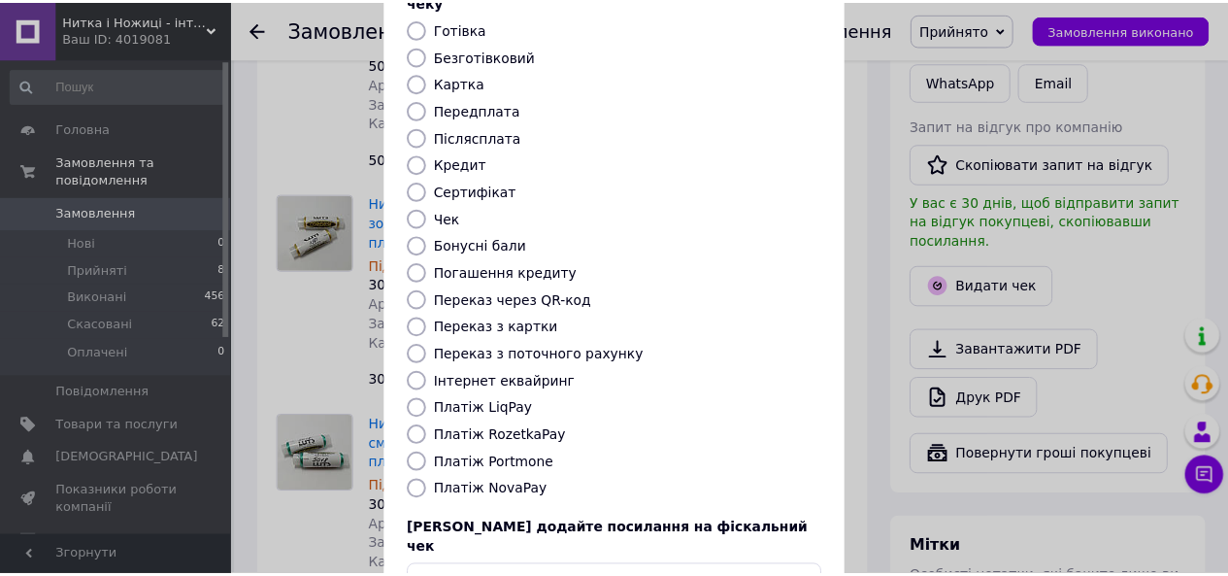
scroll to position [194, 0]
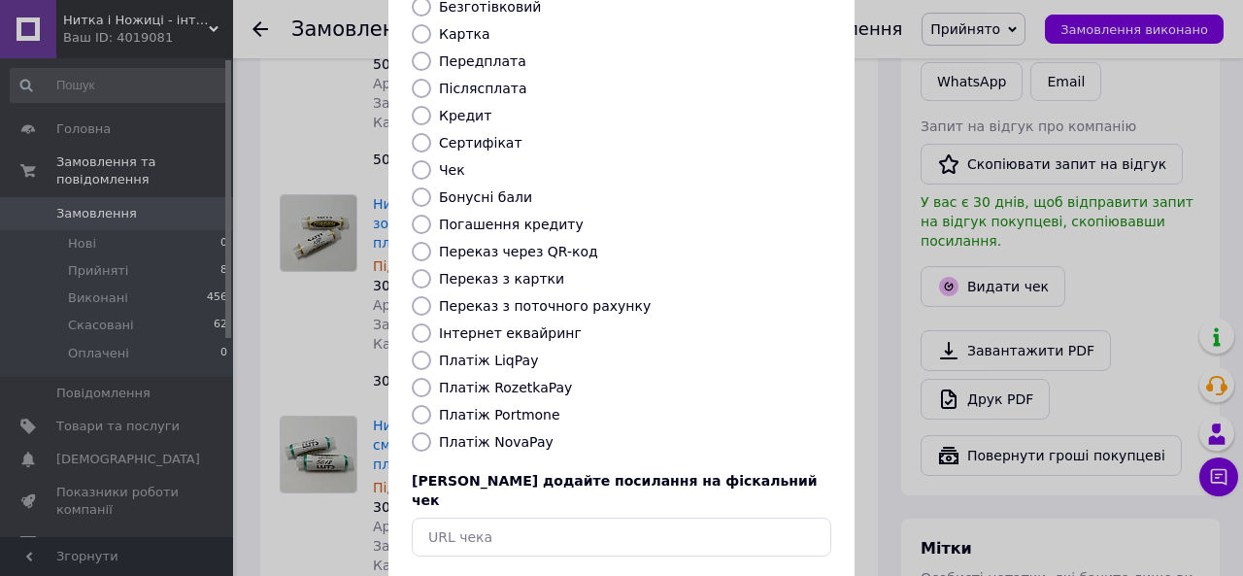
click at [493, 380] on label "Платіж RozetkaPay" at bounding box center [505, 388] width 133 height 16
click at [431, 378] on input "Платіж RozetkaPay" at bounding box center [421, 387] width 19 height 19
radio input "true"
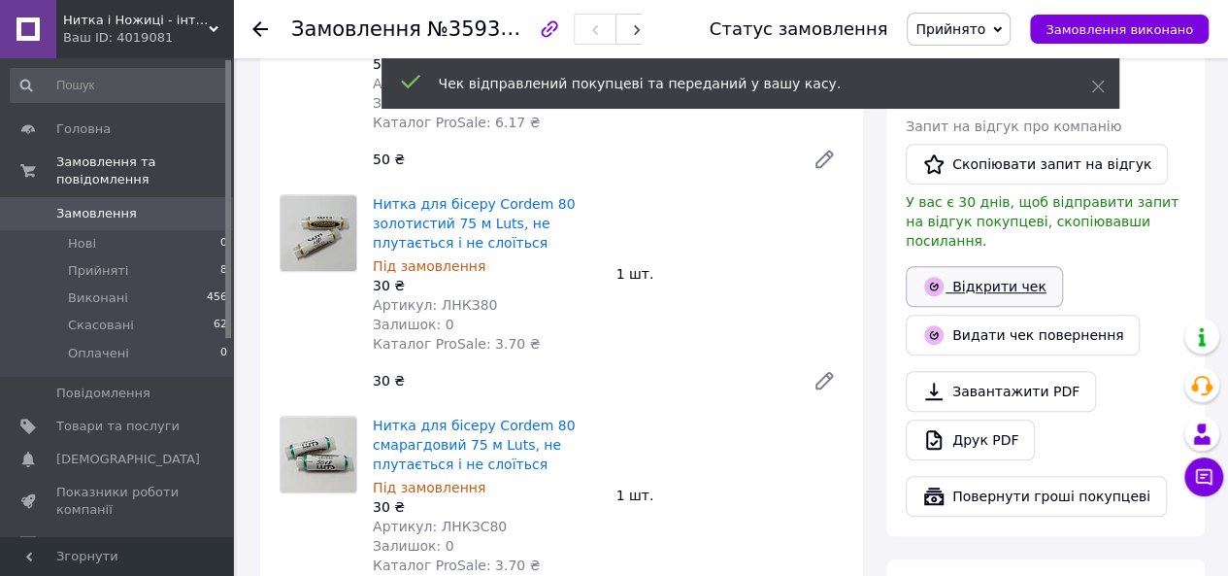
click at [967, 271] on link "Відкрити чек" at bounding box center [984, 286] width 157 height 41
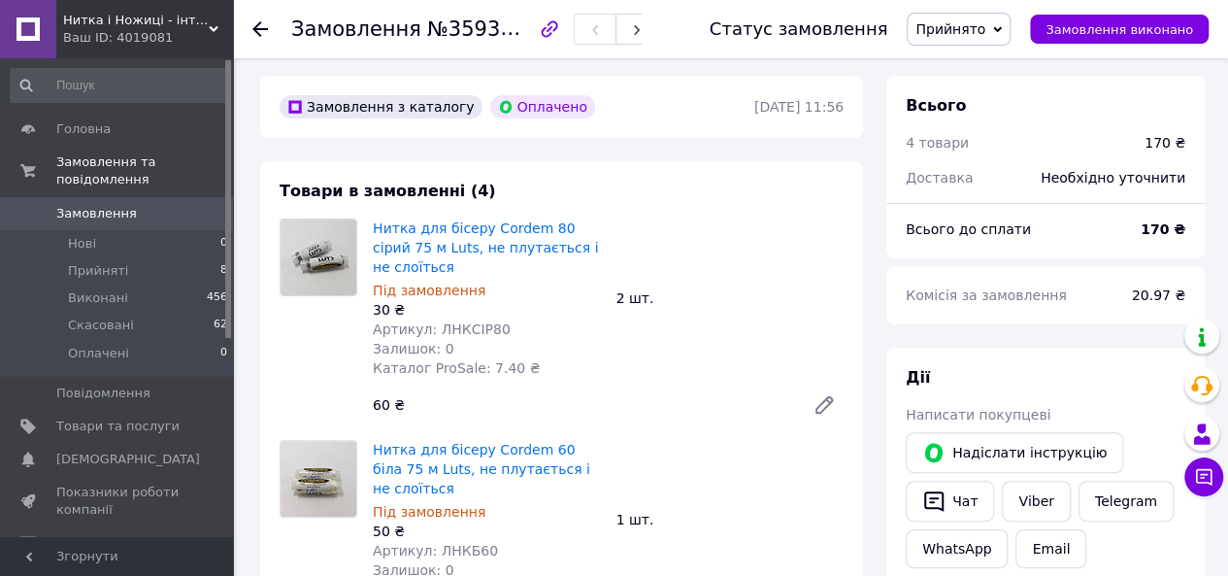
scroll to position [0, 0]
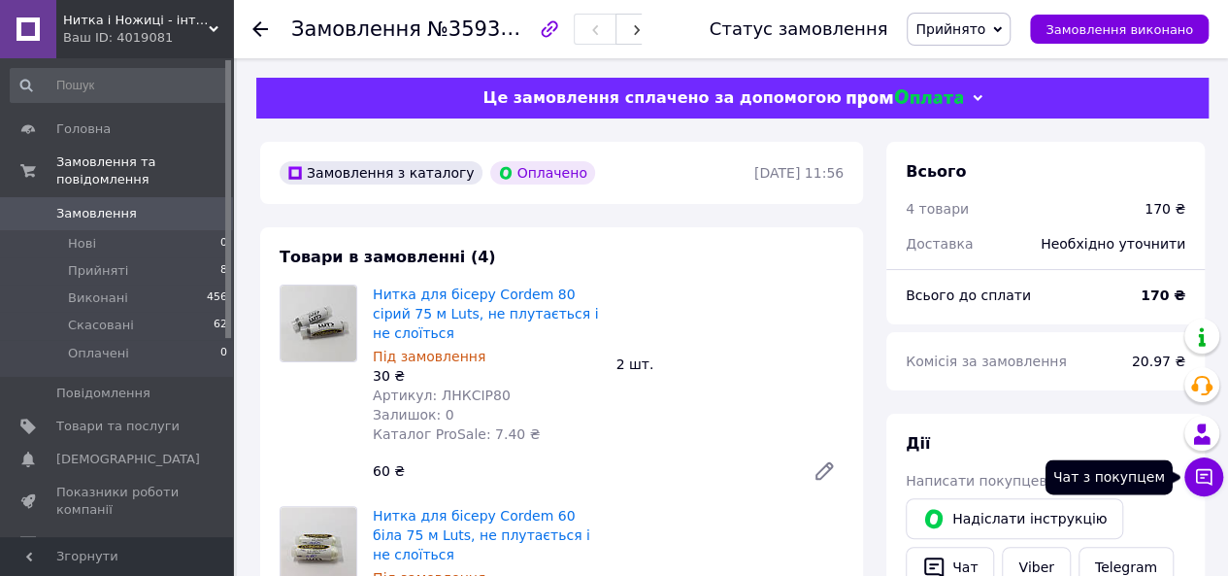
click at [1214, 484] on button "Чат з покупцем" at bounding box center [1203, 476] width 39 height 39
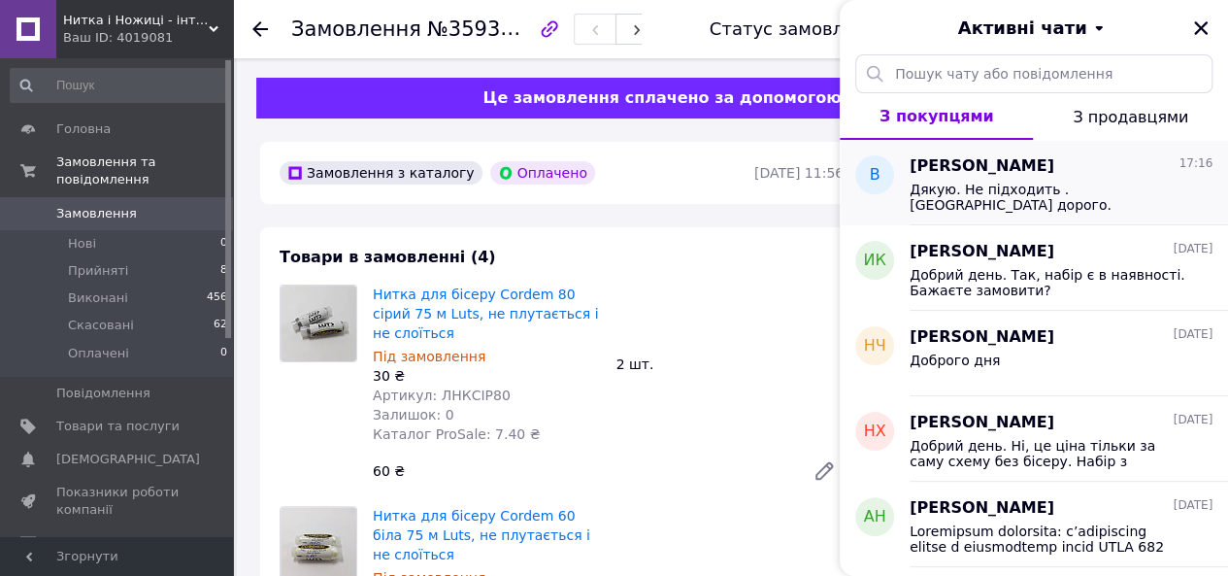
click at [1000, 168] on span "[PERSON_NAME]" at bounding box center [982, 166] width 145 height 22
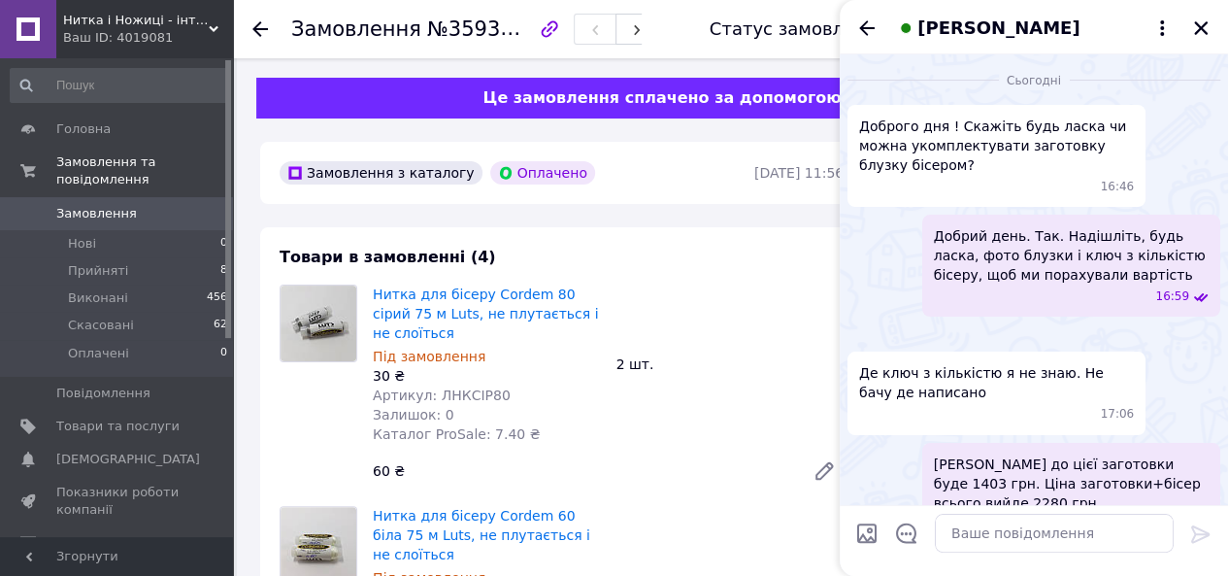
scroll to position [370, 0]
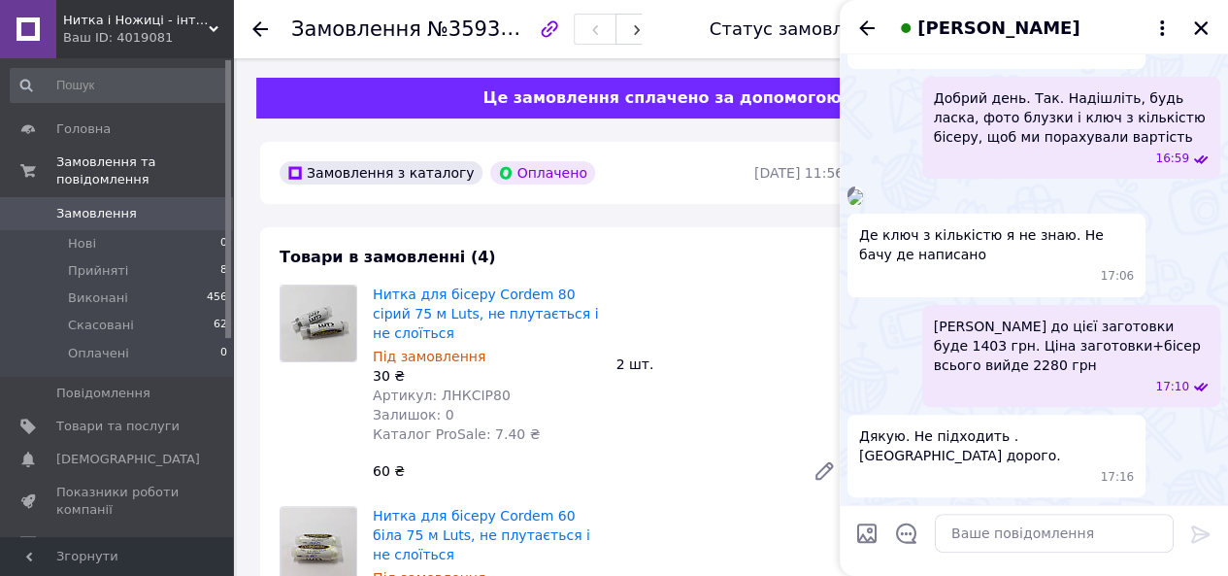
click at [1184, 23] on div "[PERSON_NAME]" at bounding box center [1034, 27] width 388 height 54
click at [1192, 23] on icon "Закрити" at bounding box center [1200, 27] width 17 height 17
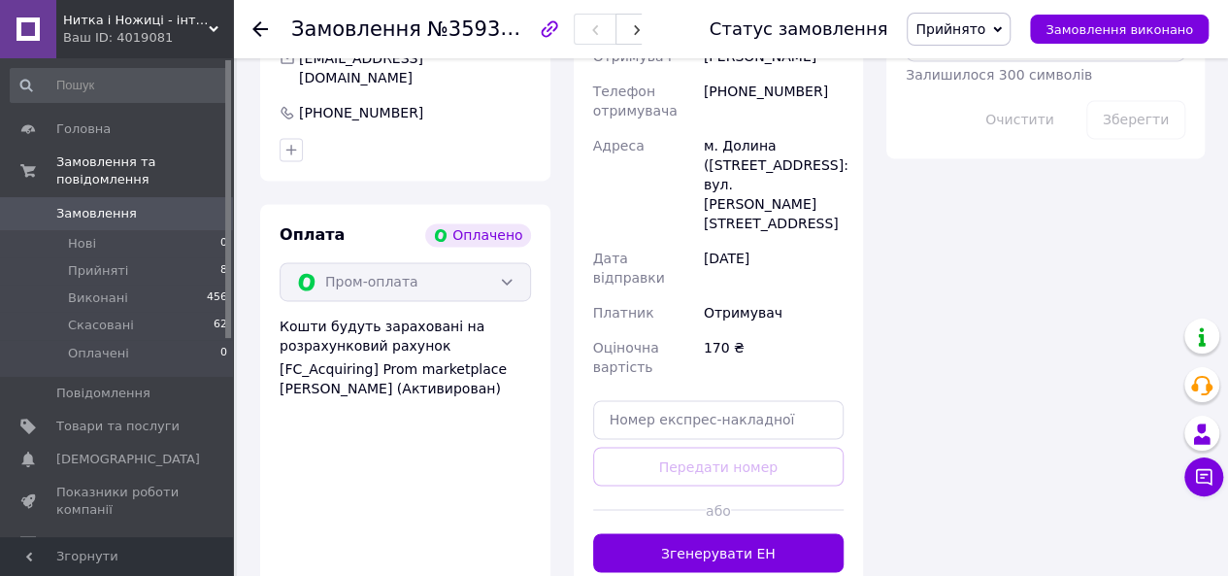
scroll to position [1553, 0]
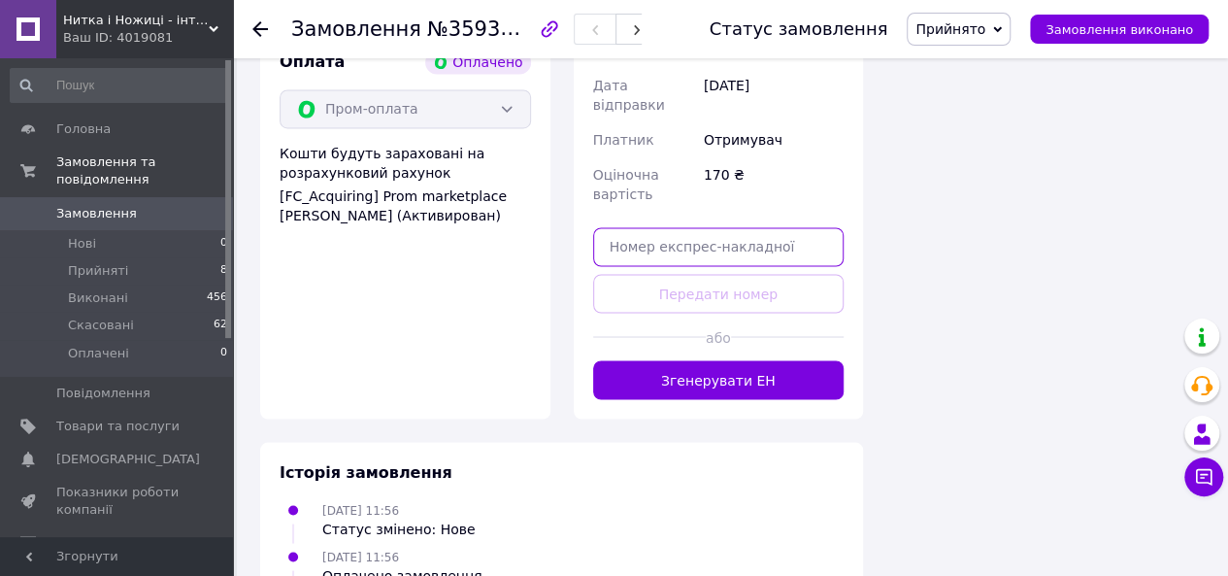
paste input "20451236820276"
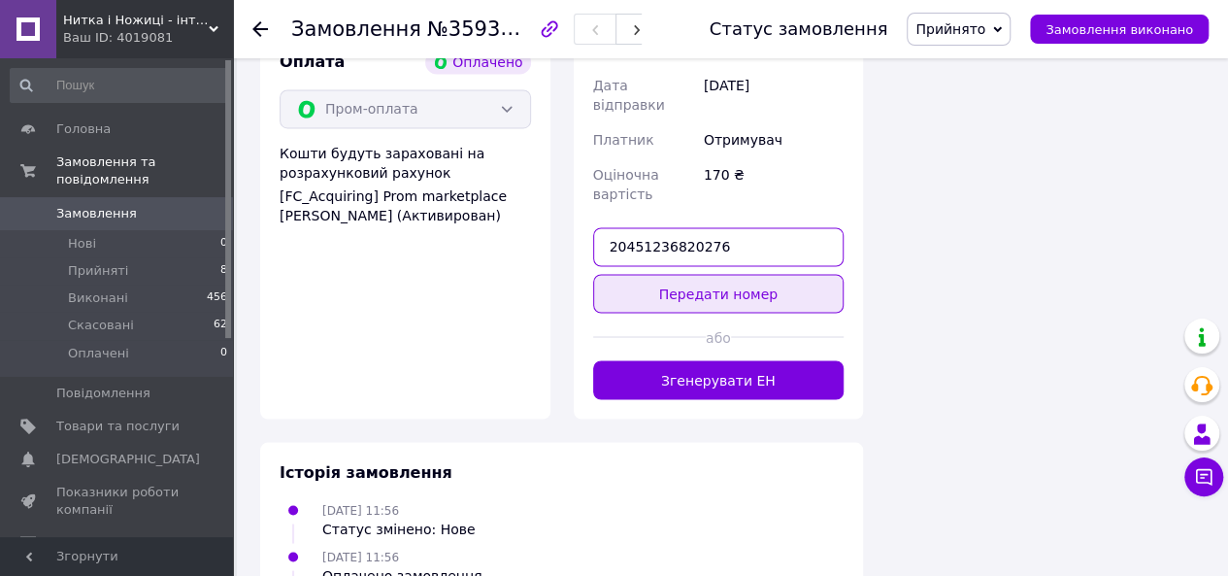
type input "20451236820276"
click at [710, 274] on button "Передати номер" at bounding box center [718, 293] width 251 height 39
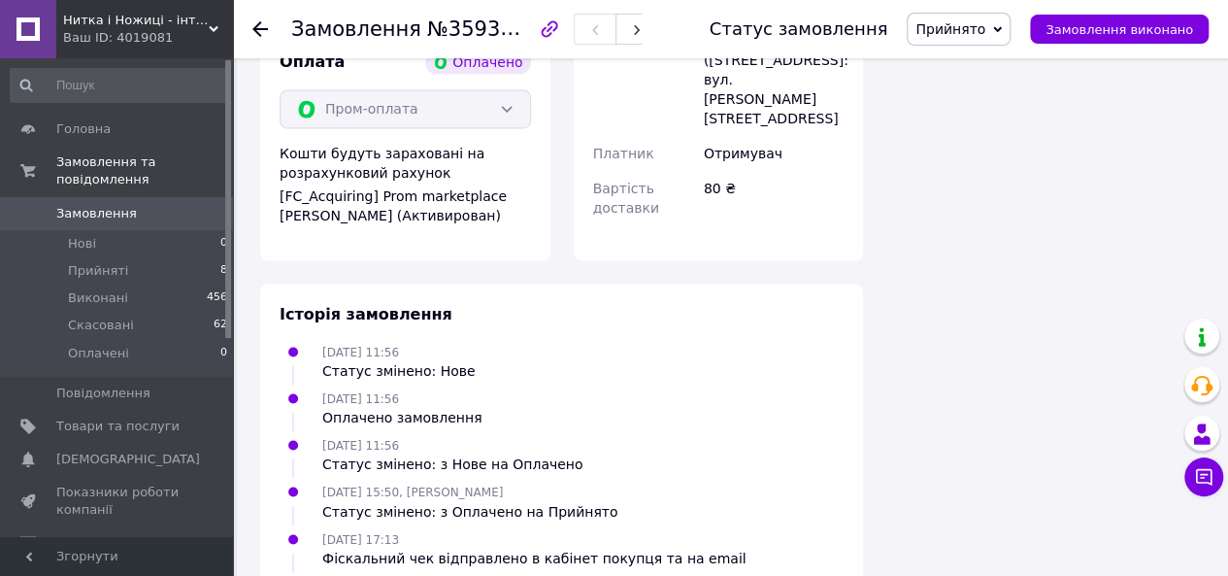
click at [116, 205] on span "Замовлення" at bounding box center [96, 213] width 81 height 17
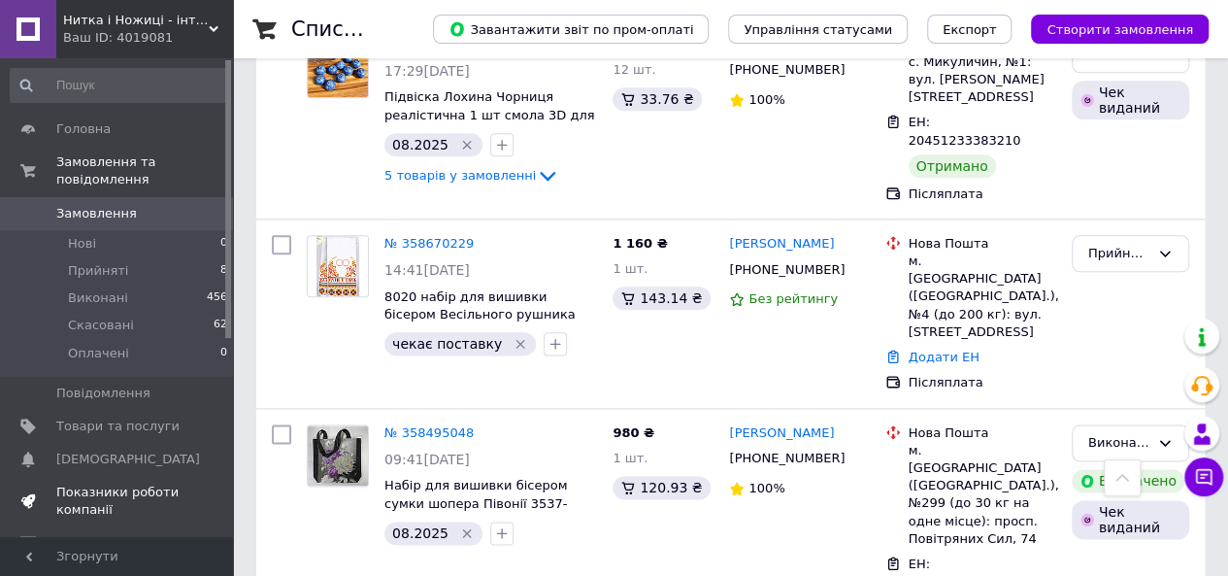
scroll to position [1068, 0]
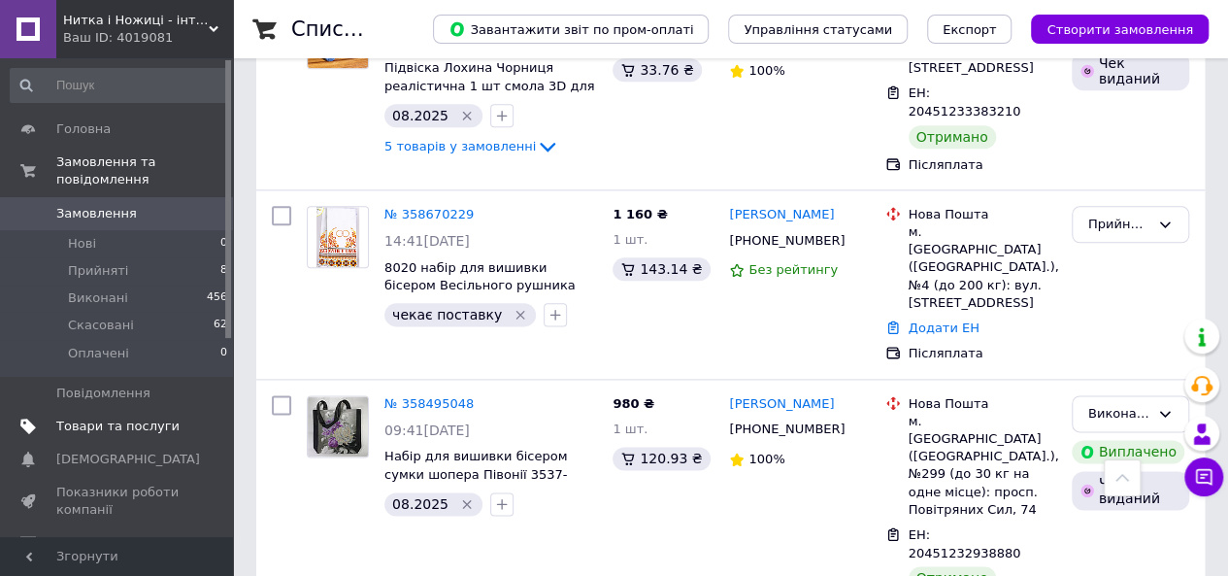
click at [99, 417] on span "Товари та послуги" at bounding box center [117, 425] width 123 height 17
